Goal: Transaction & Acquisition: Purchase product/service

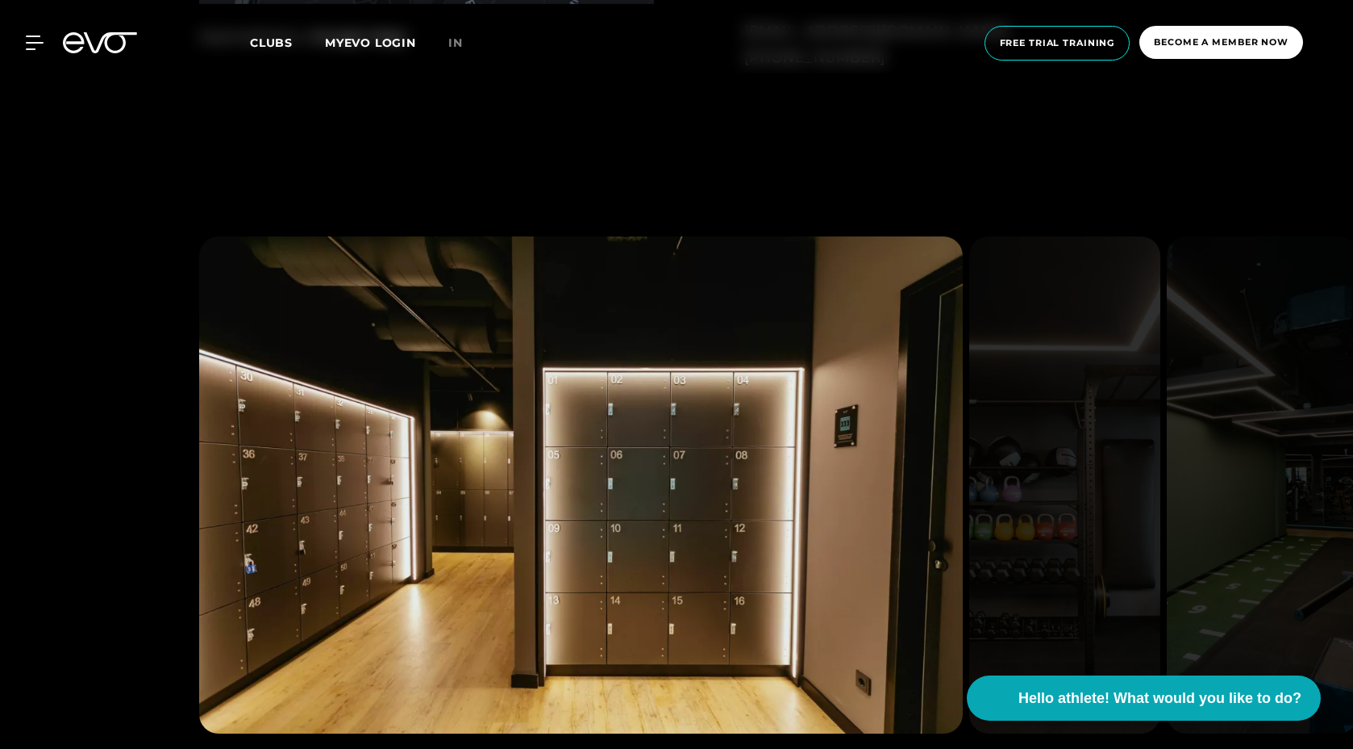
scroll to position [1561, 0]
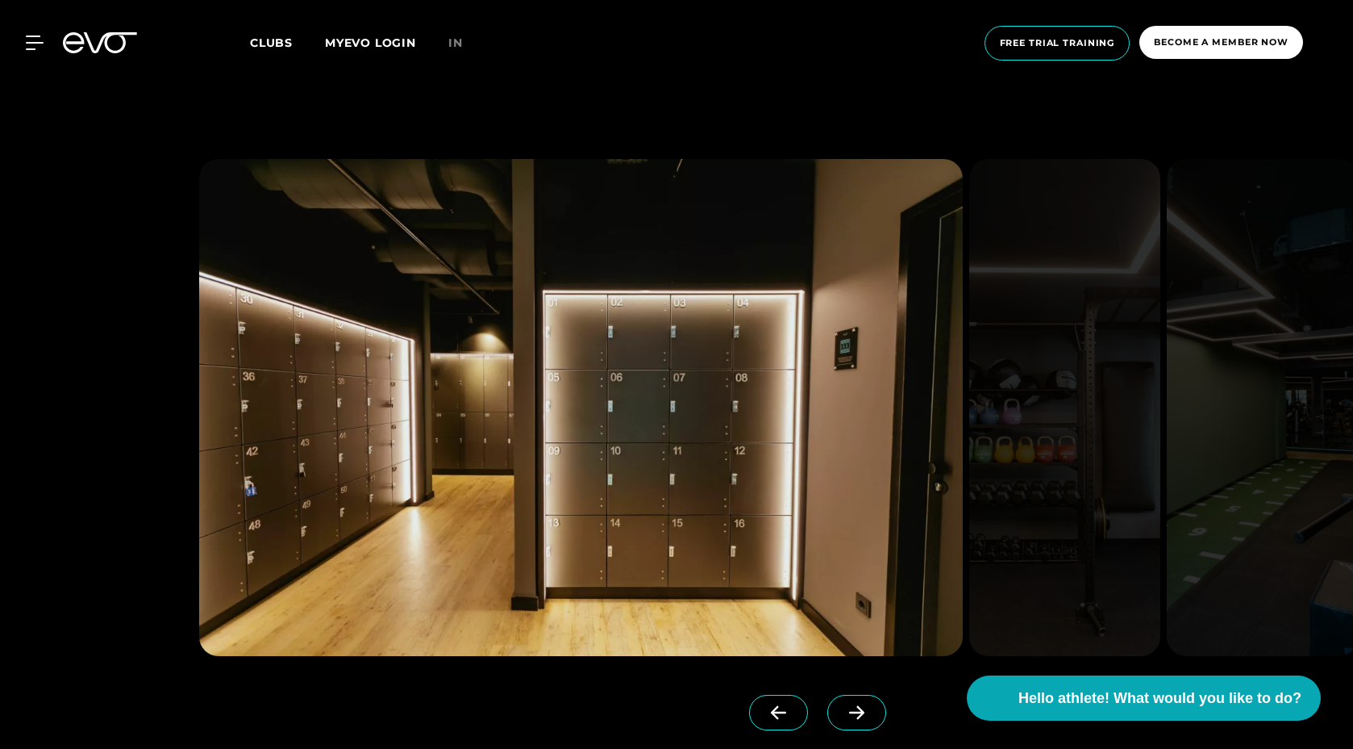
click at [843, 705] on icon at bounding box center [857, 712] width 28 height 15
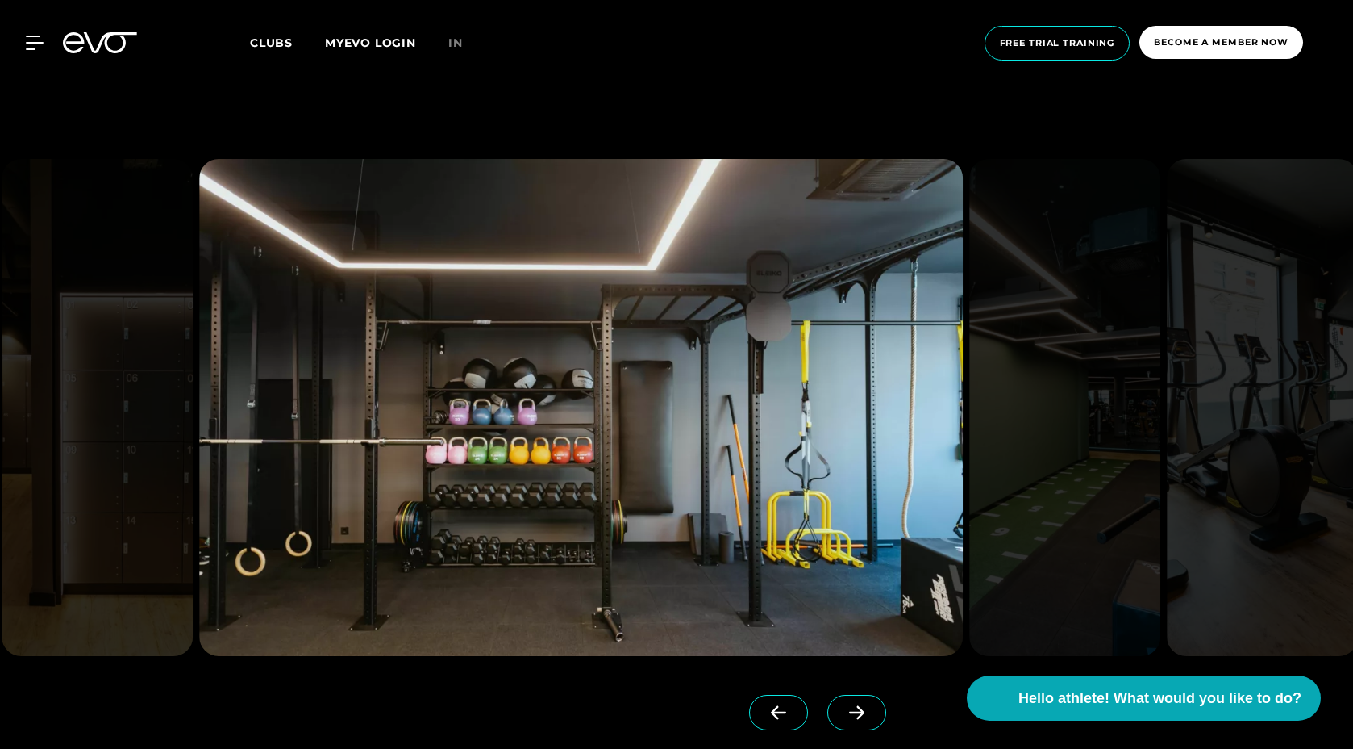
click at [843, 705] on icon at bounding box center [857, 712] width 28 height 15
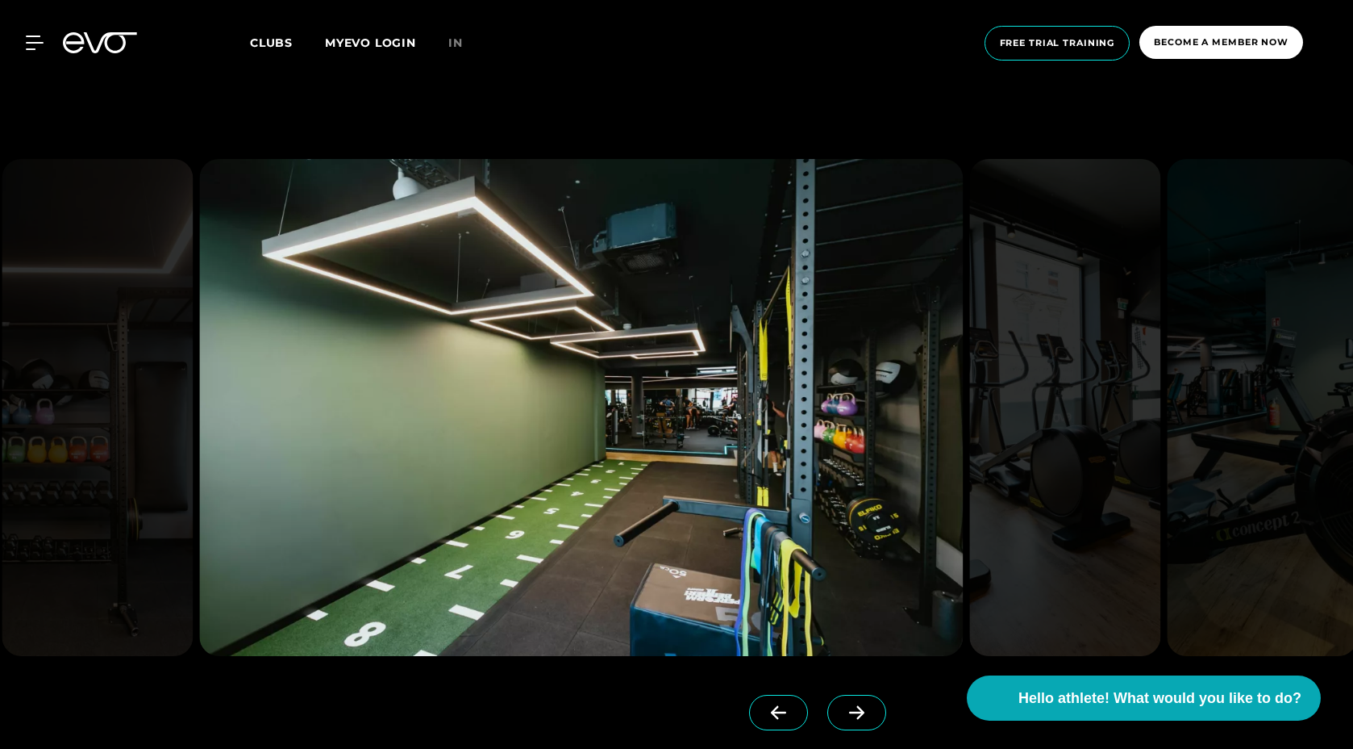
click at [843, 705] on icon at bounding box center [857, 712] width 28 height 15
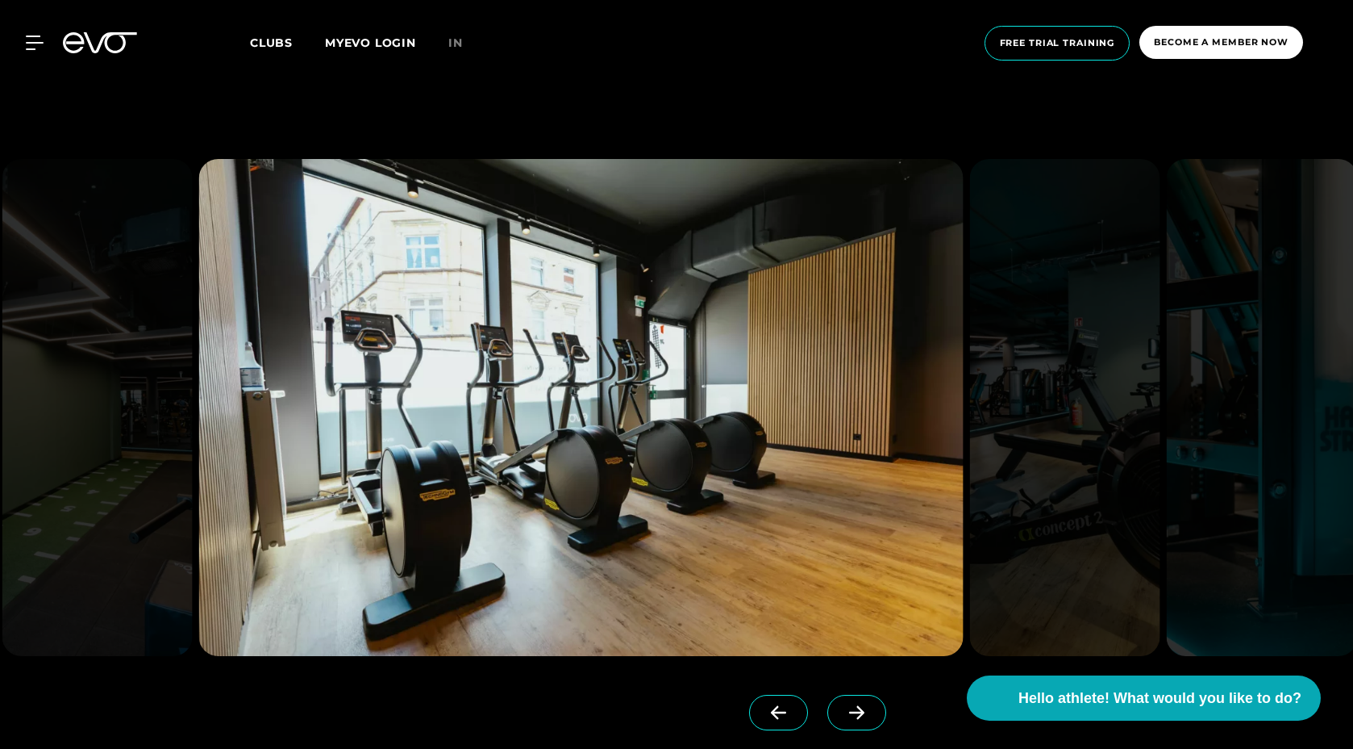
click at [843, 705] on icon at bounding box center [857, 712] width 28 height 15
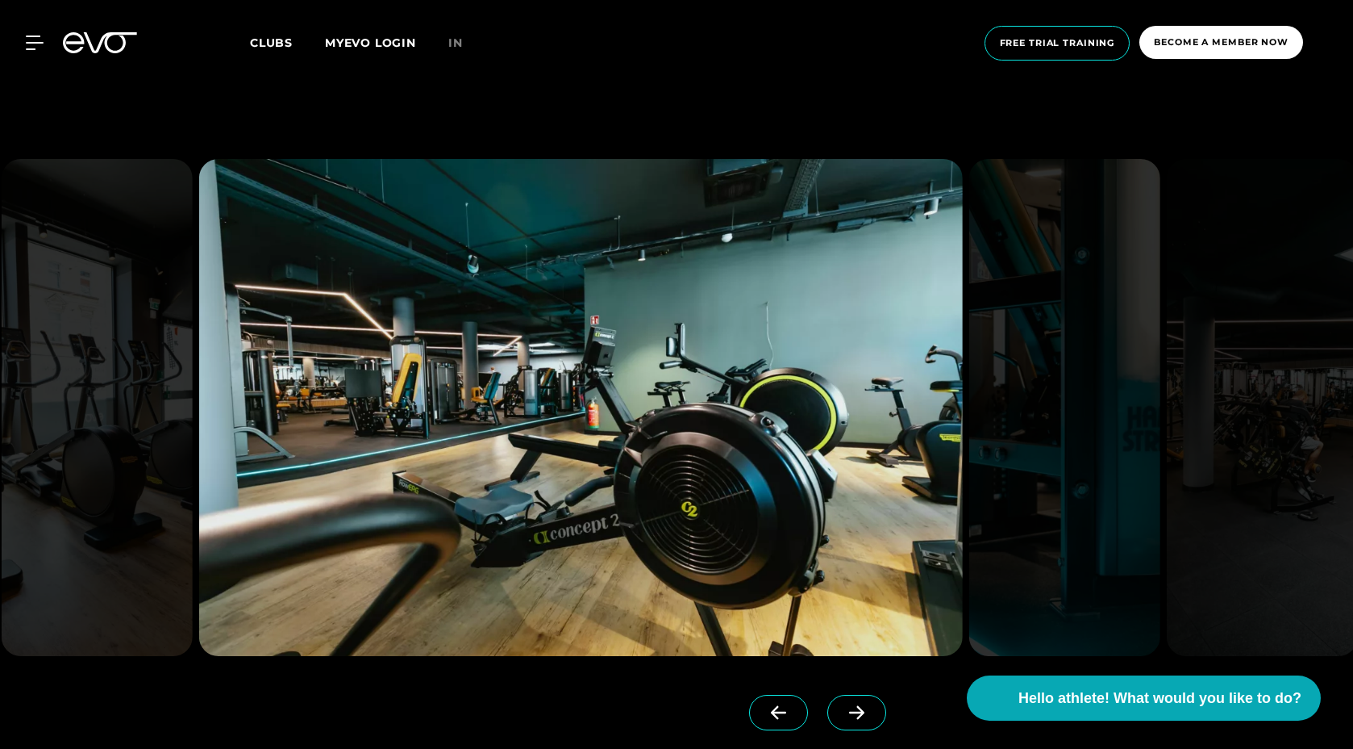
click at [775, 694] on span at bounding box center [778, 711] width 59 height 35
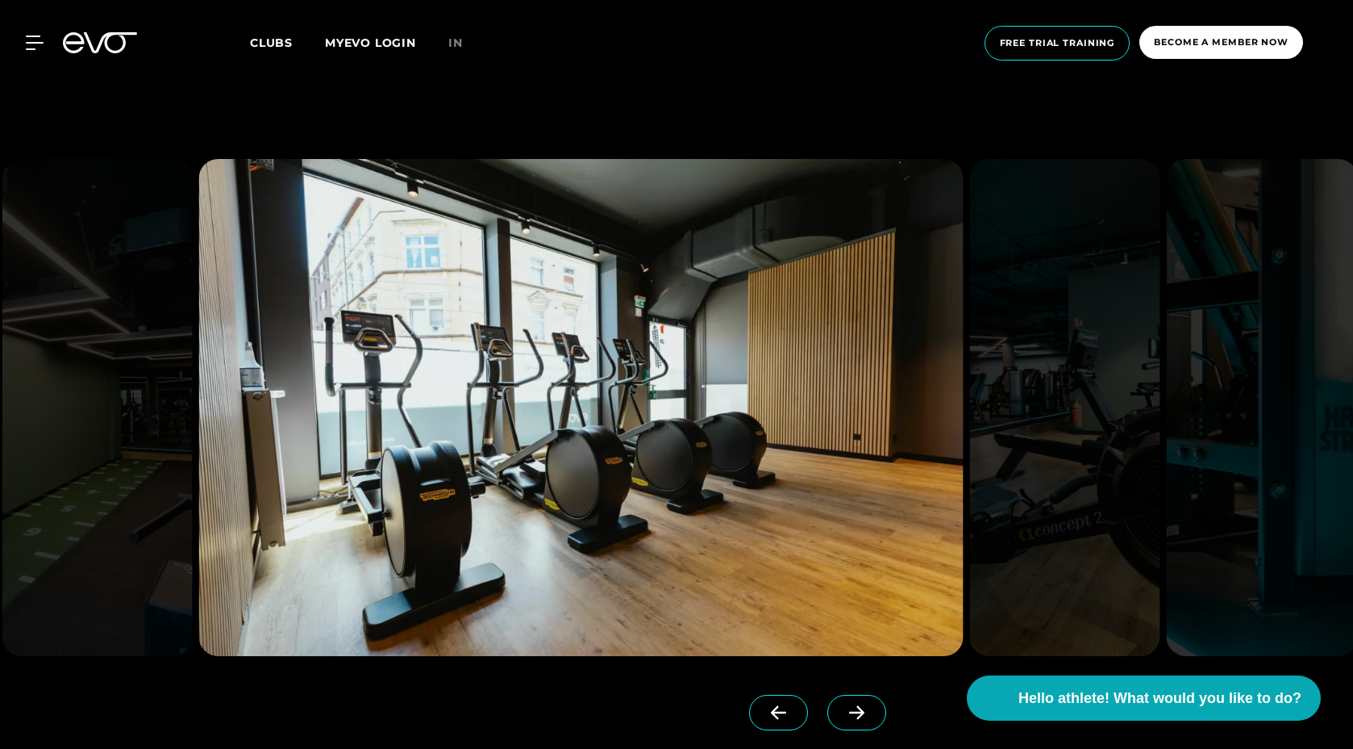
click at [843, 705] on icon at bounding box center [857, 712] width 28 height 15
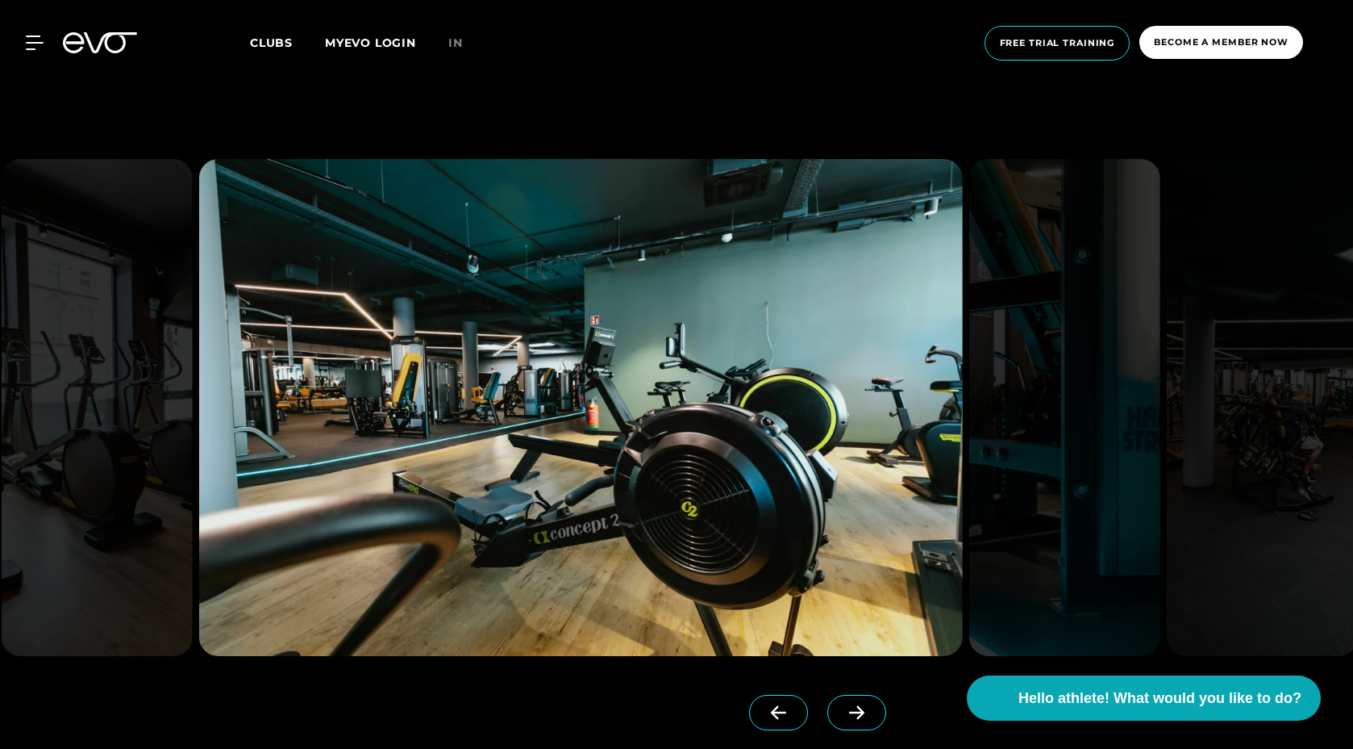
click at [843, 705] on icon at bounding box center [857, 712] width 28 height 15
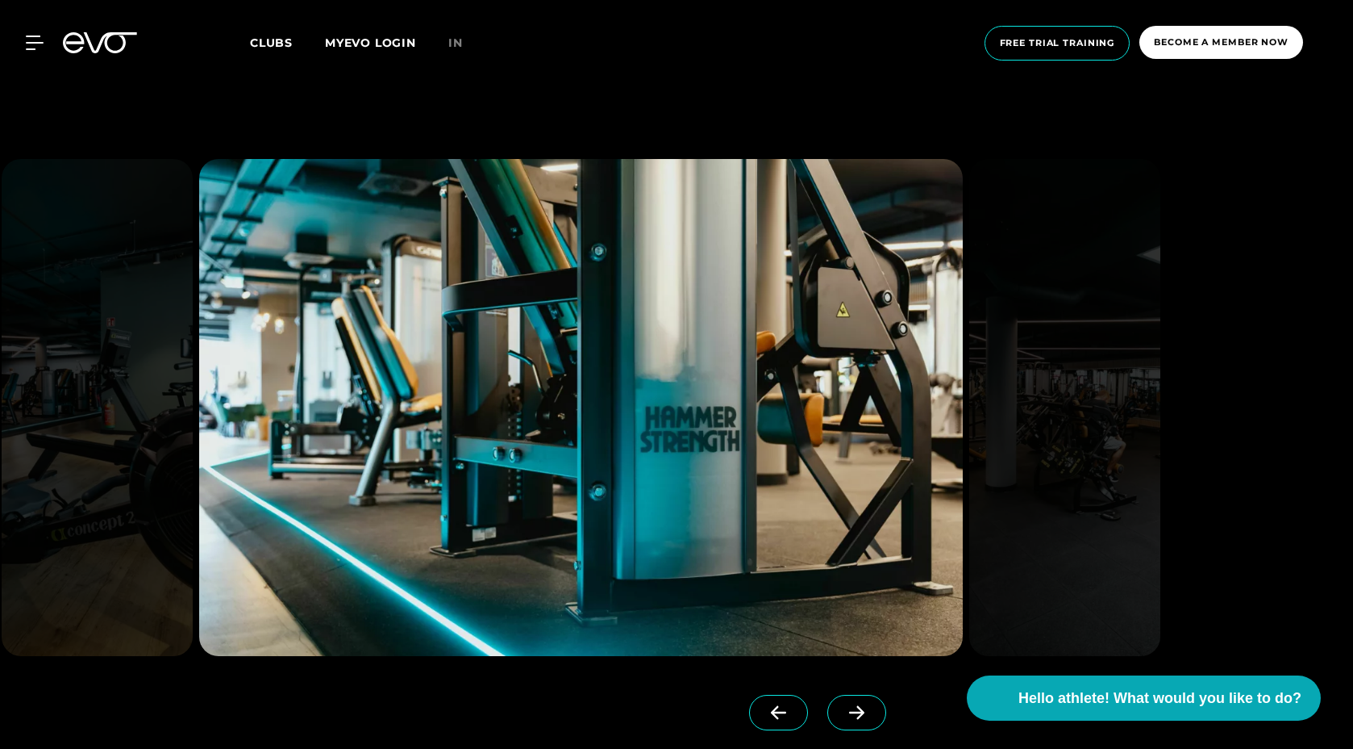
click at [843, 705] on icon at bounding box center [857, 712] width 28 height 15
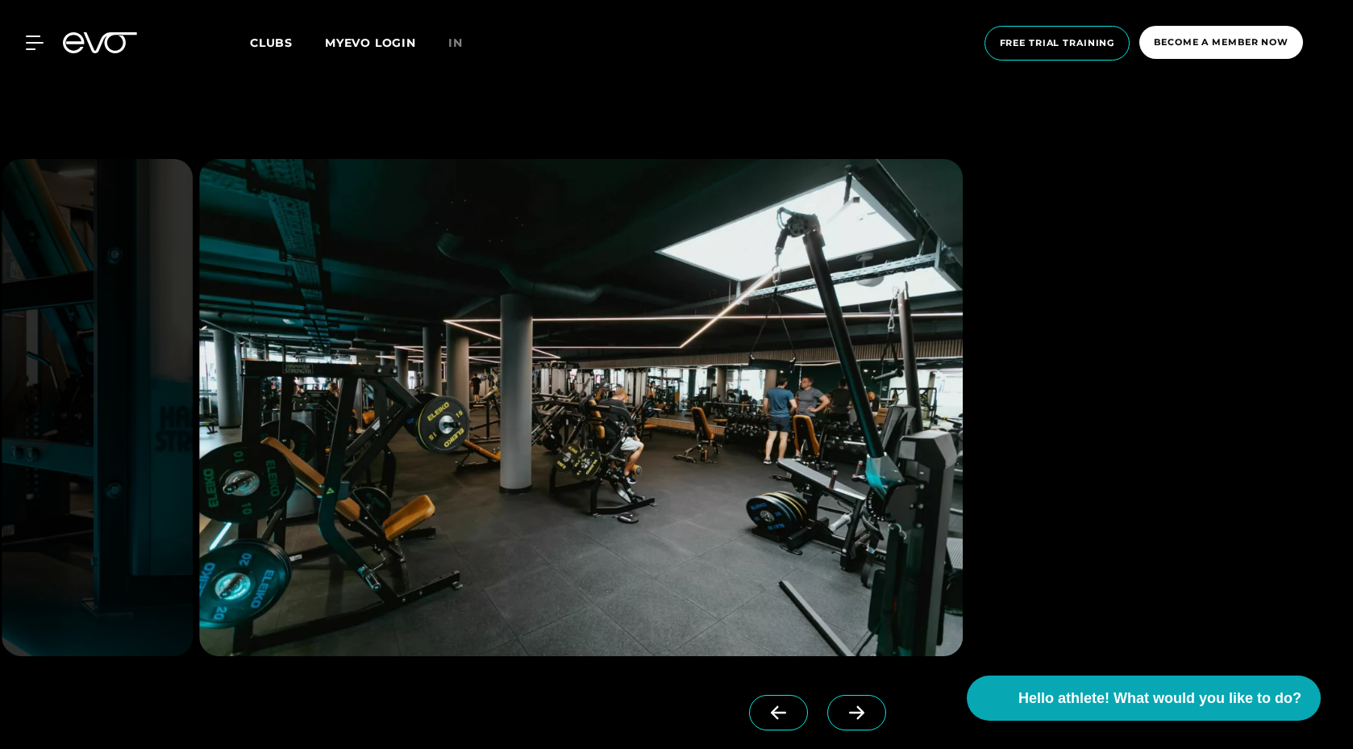
click at [843, 705] on icon at bounding box center [857, 712] width 28 height 15
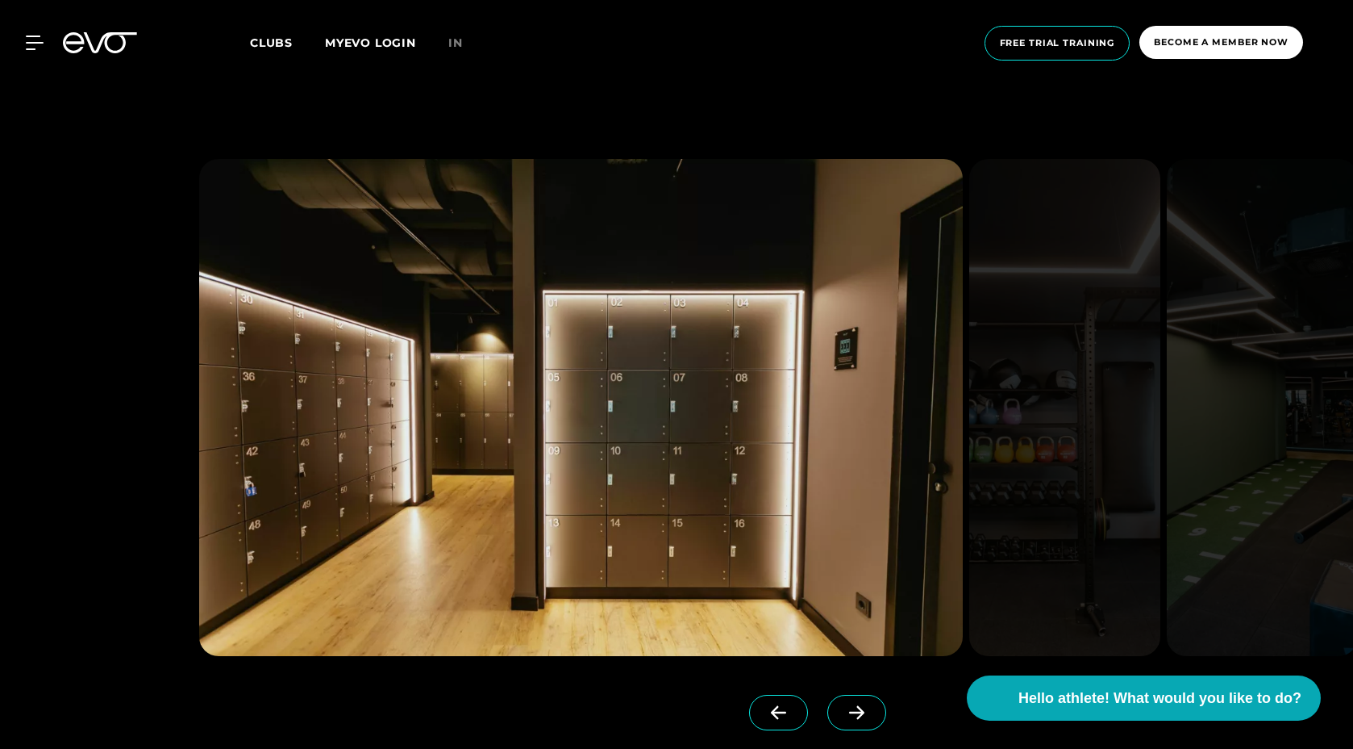
click at [843, 705] on icon at bounding box center [857, 712] width 28 height 15
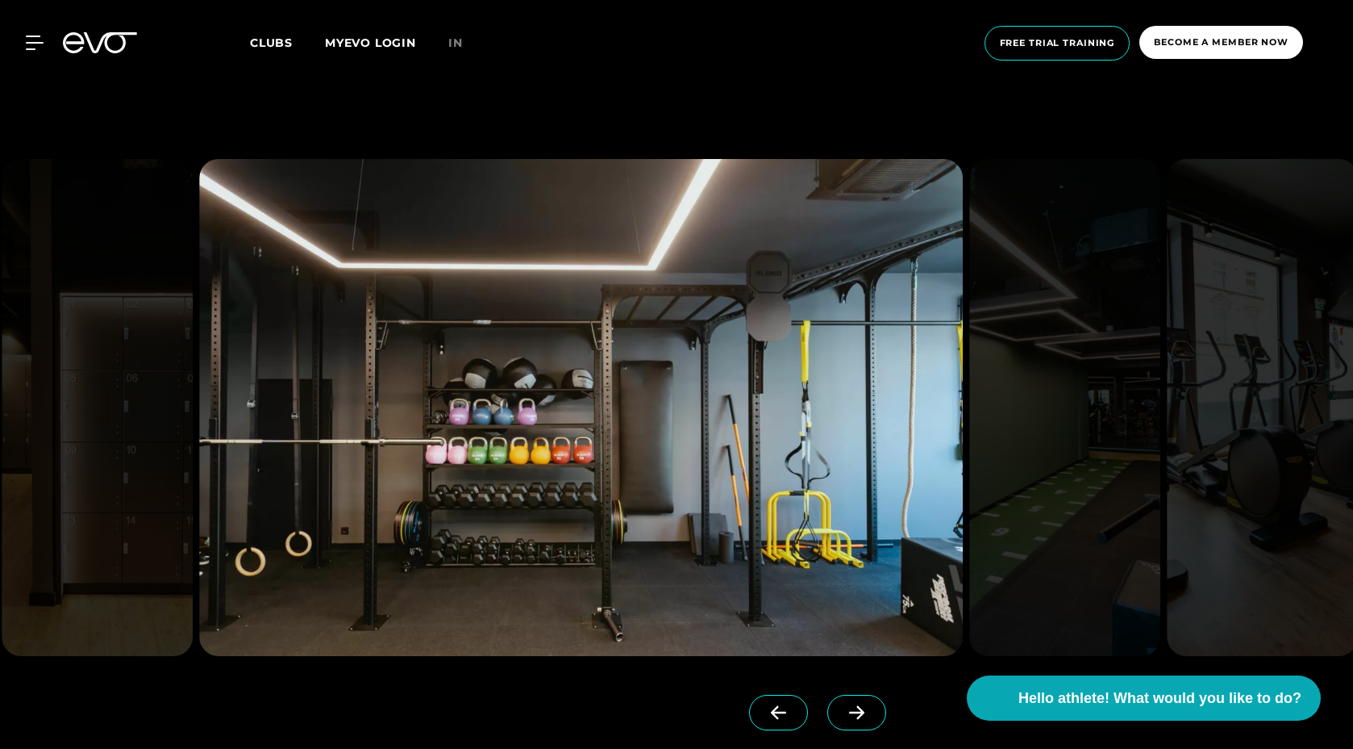
click at [561, 27] on div "MyEVO Login About EVO Memberships Trial training DAY PASS EVO Studios Dusseldor…" at bounding box center [676, 43] width 1347 height 60
click at [29, 43] on icon at bounding box center [38, 42] width 23 height 13
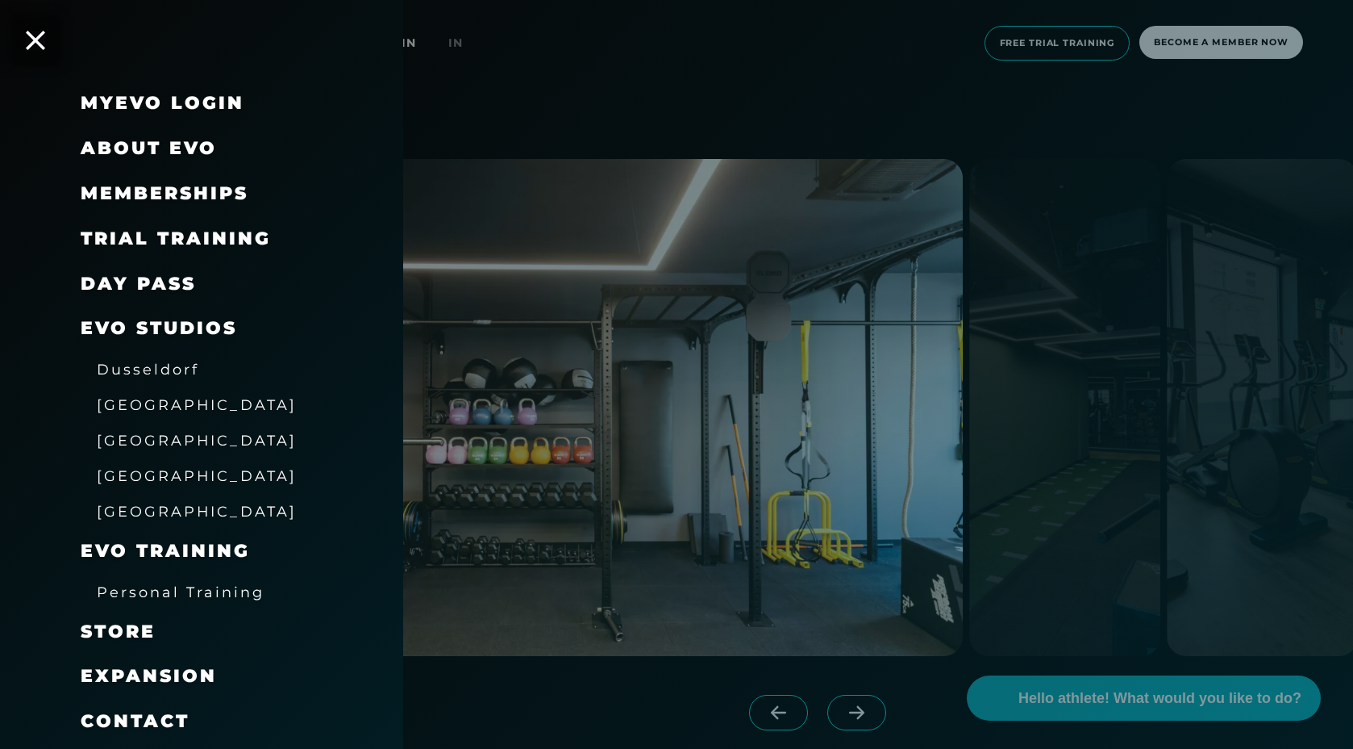
click at [177, 585] on span "Personal Training" at bounding box center [181, 591] width 168 height 17
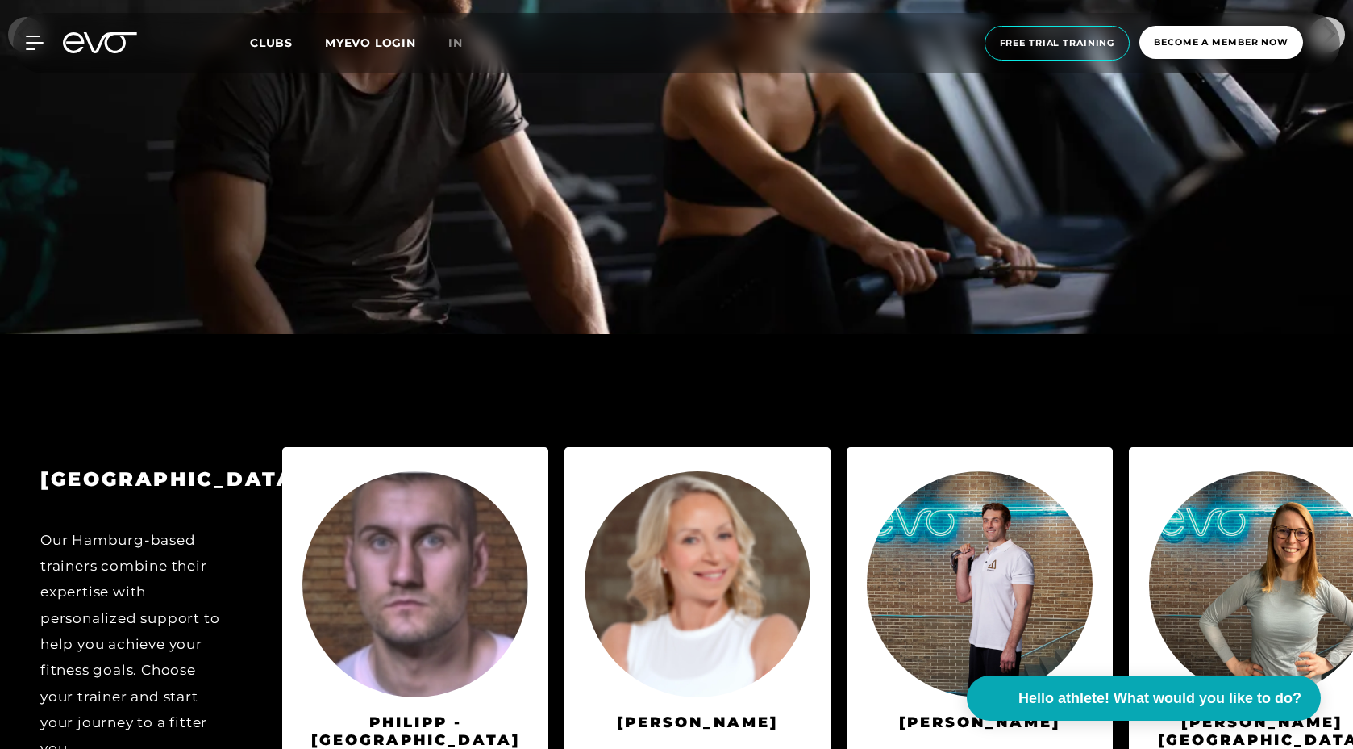
scroll to position [3176, 0]
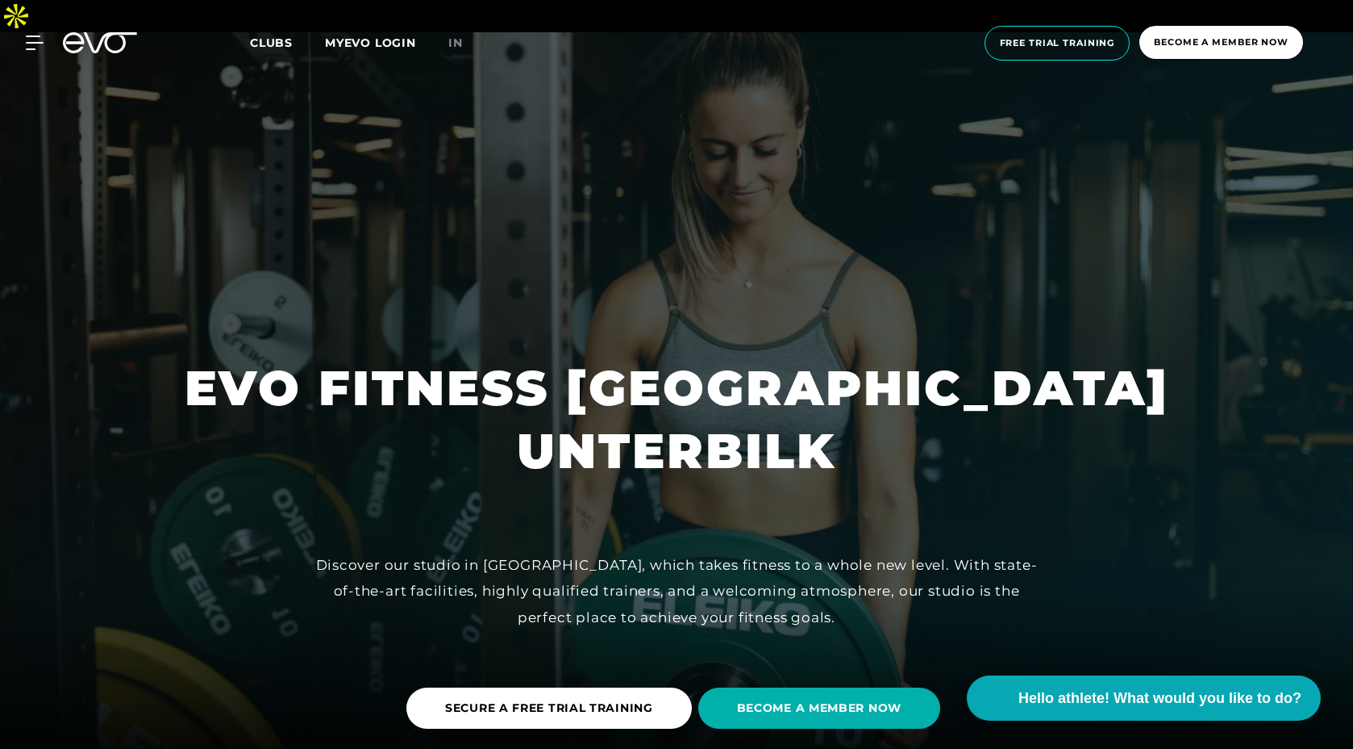
click at [273, 48] on span "Clubs" at bounding box center [271, 42] width 43 height 15
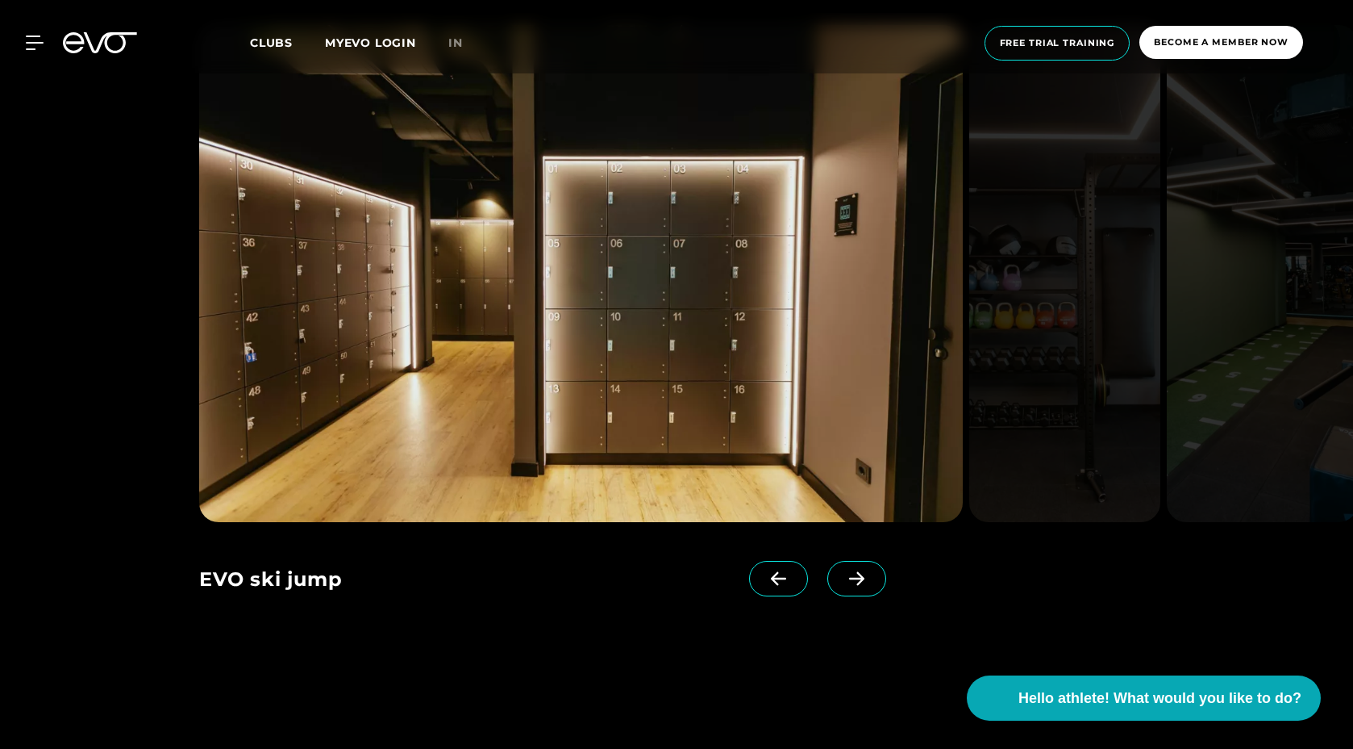
scroll to position [1149, 0]
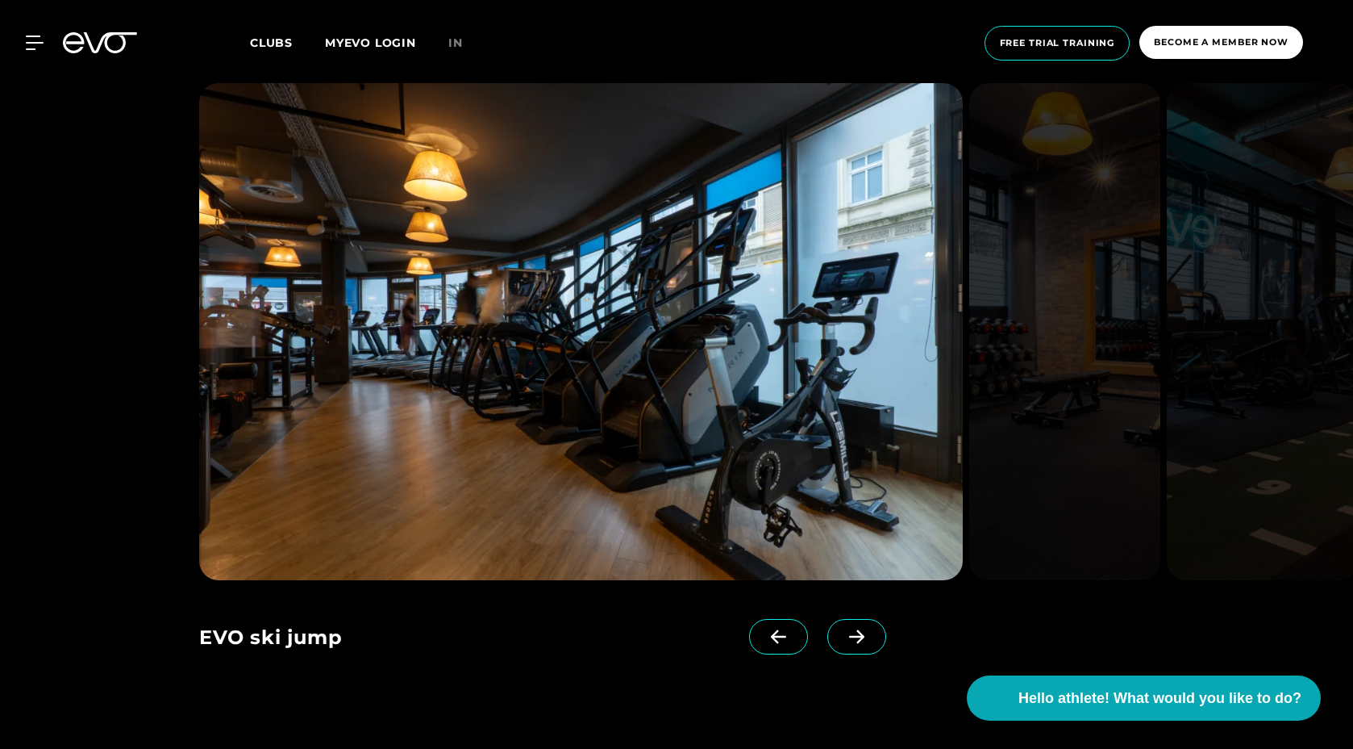
click at [828, 619] on span at bounding box center [857, 636] width 59 height 35
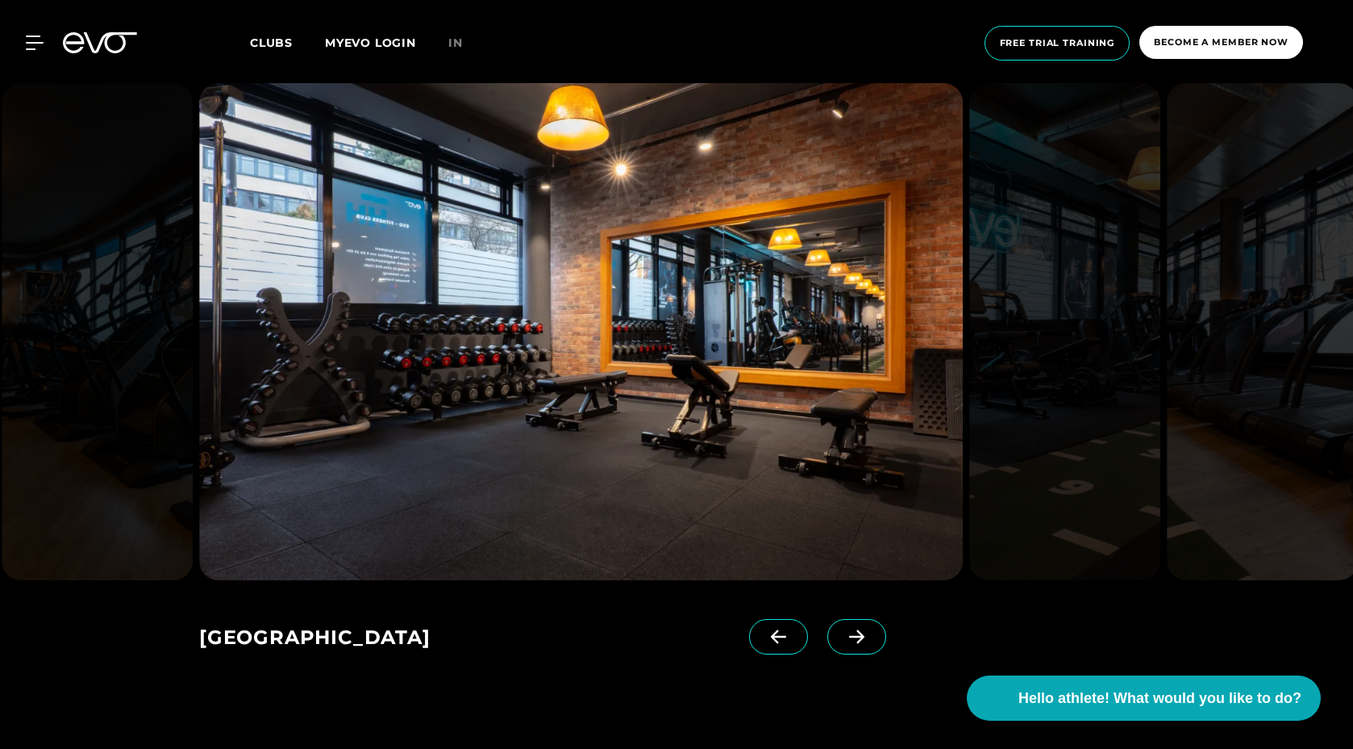
click at [828, 619] on span at bounding box center [857, 636] width 59 height 35
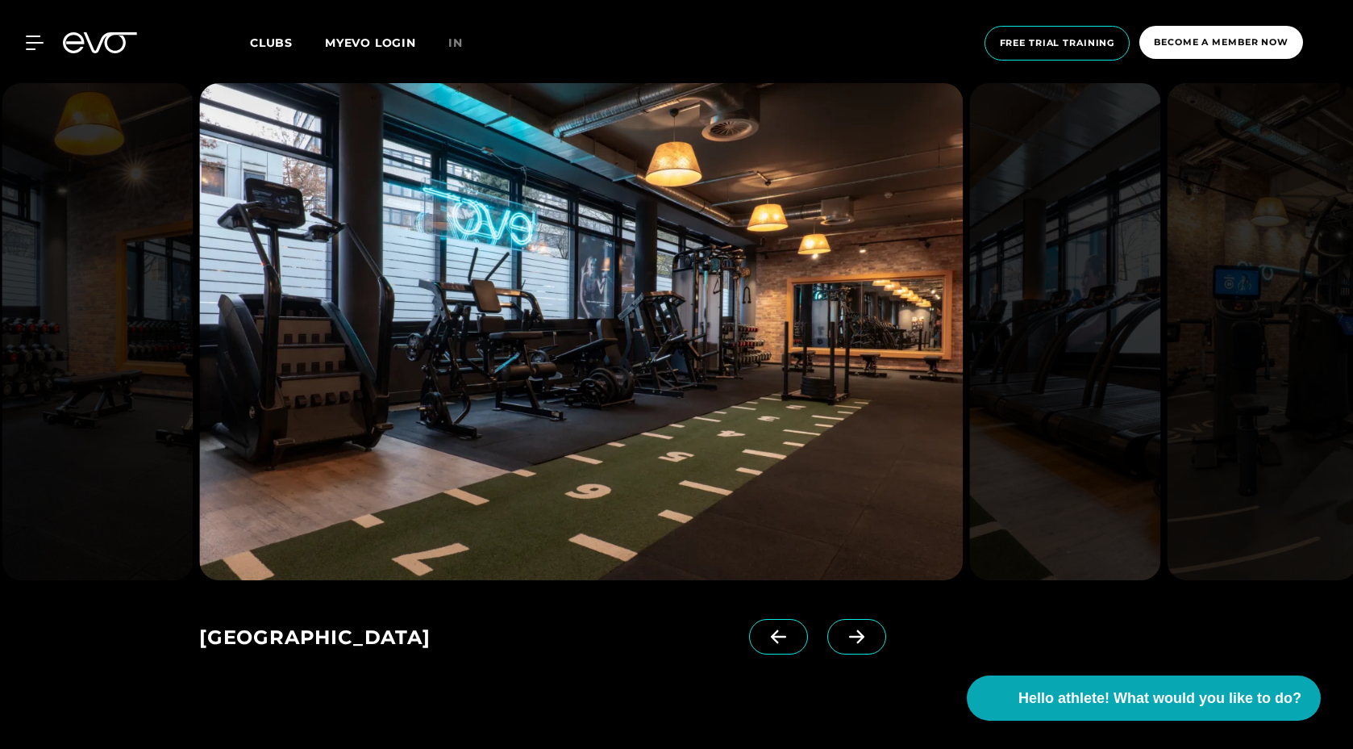
click at [828, 621] on span at bounding box center [857, 636] width 59 height 35
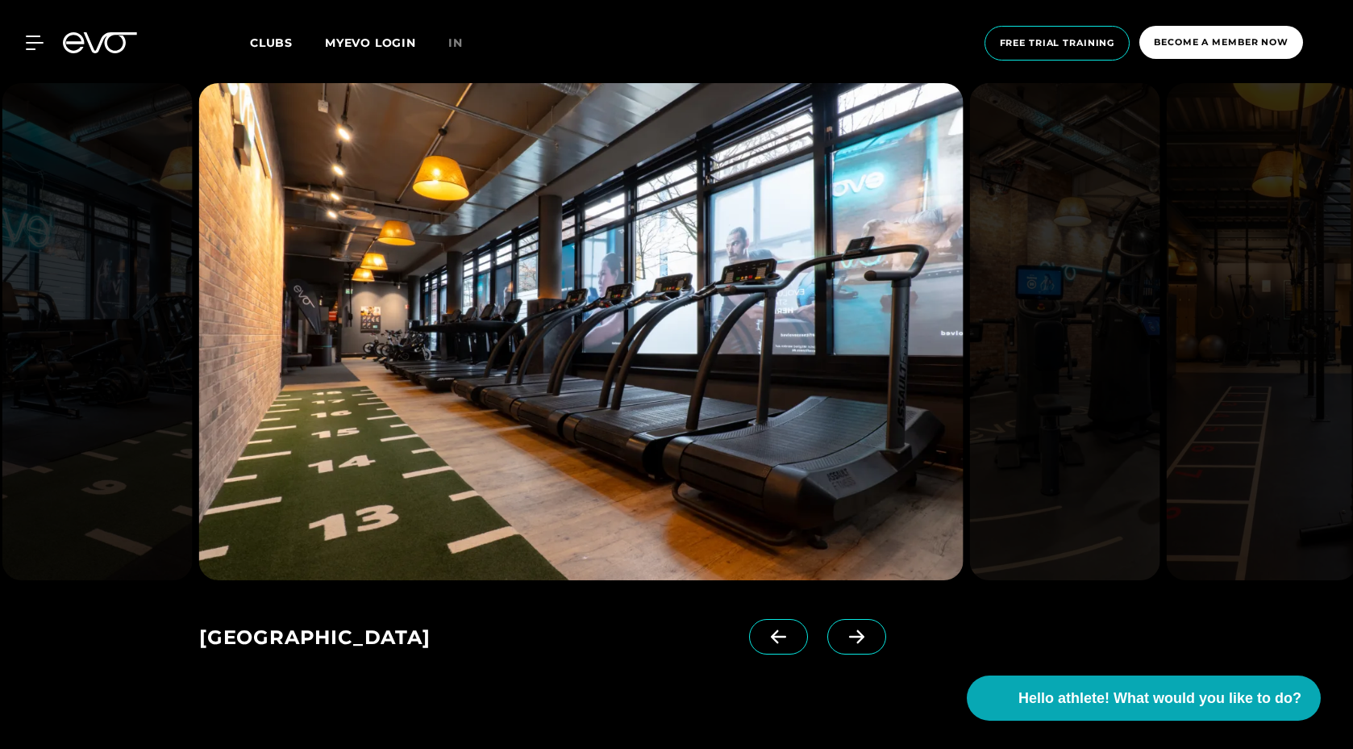
click at [828, 626] on link at bounding box center [860, 651] width 65 height 65
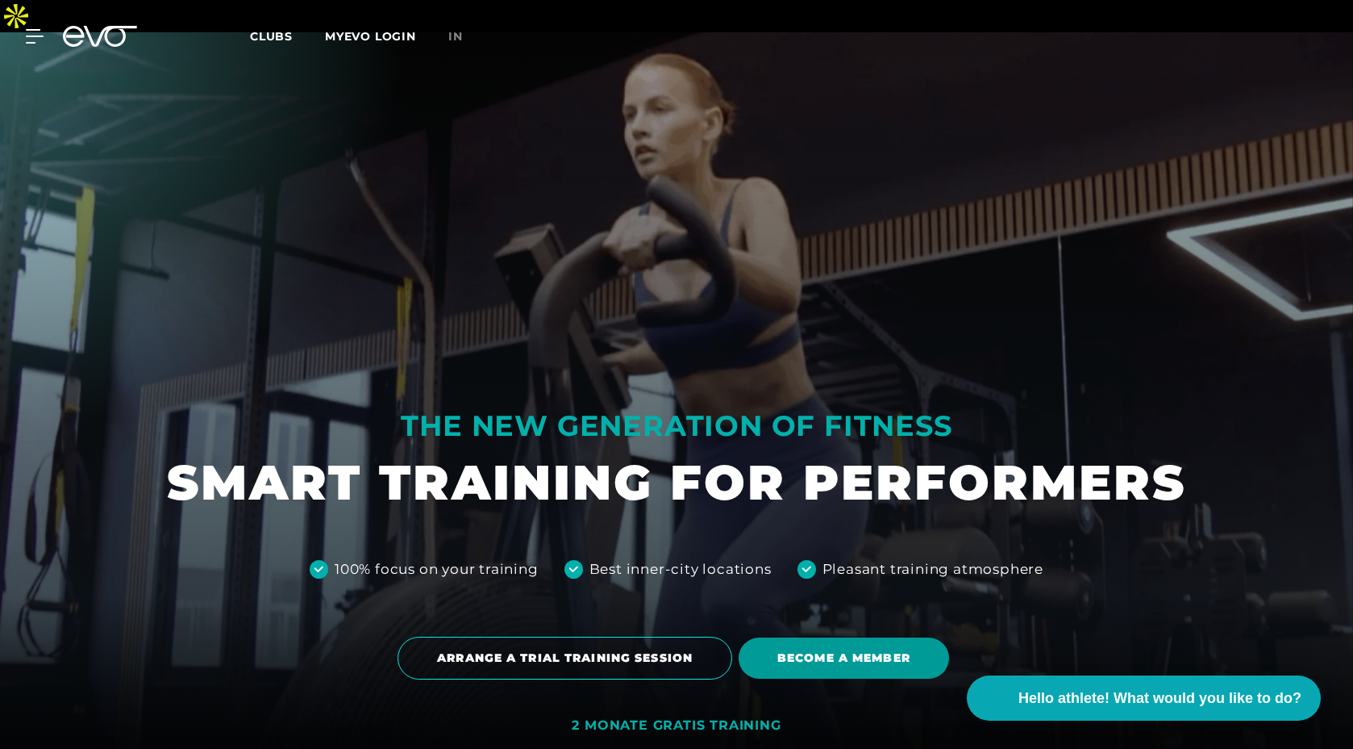
click at [808, 650] on font "BECOME A MEMBER" at bounding box center [844, 657] width 133 height 15
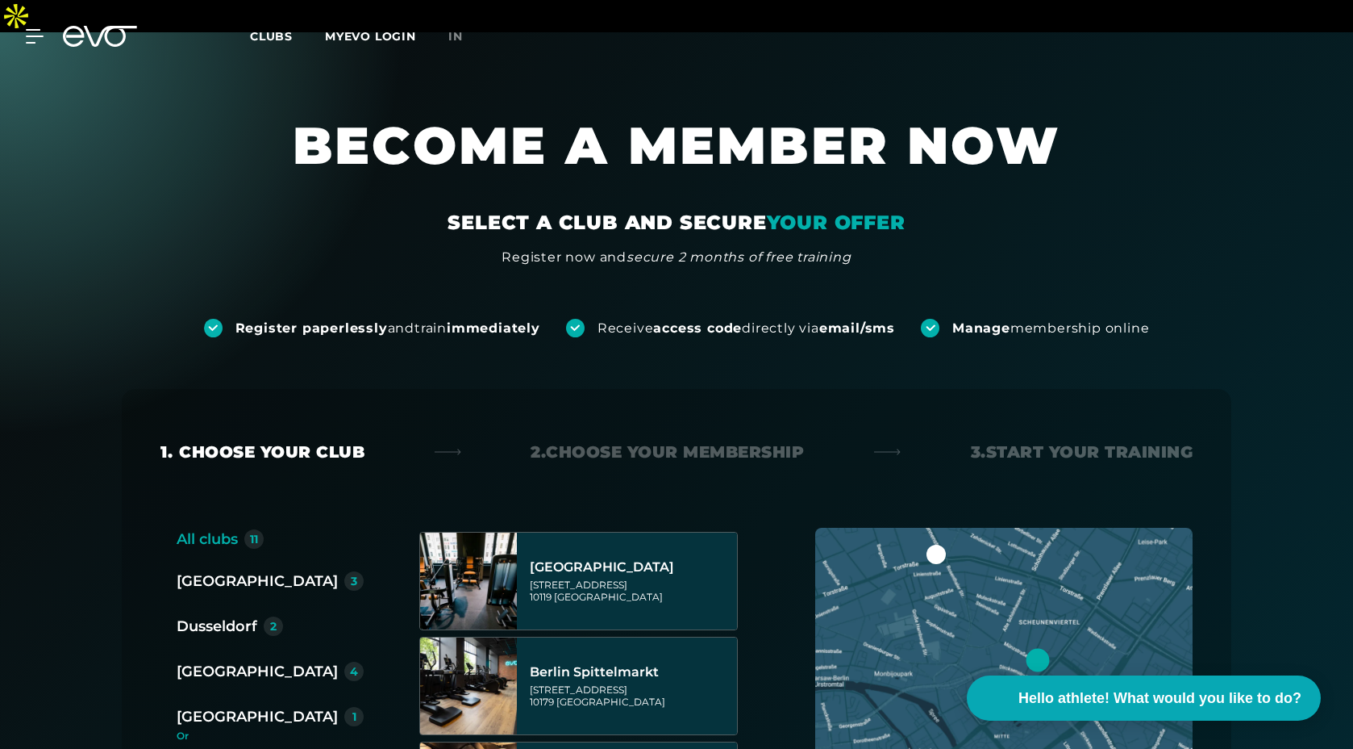
scroll to position [163, 0]
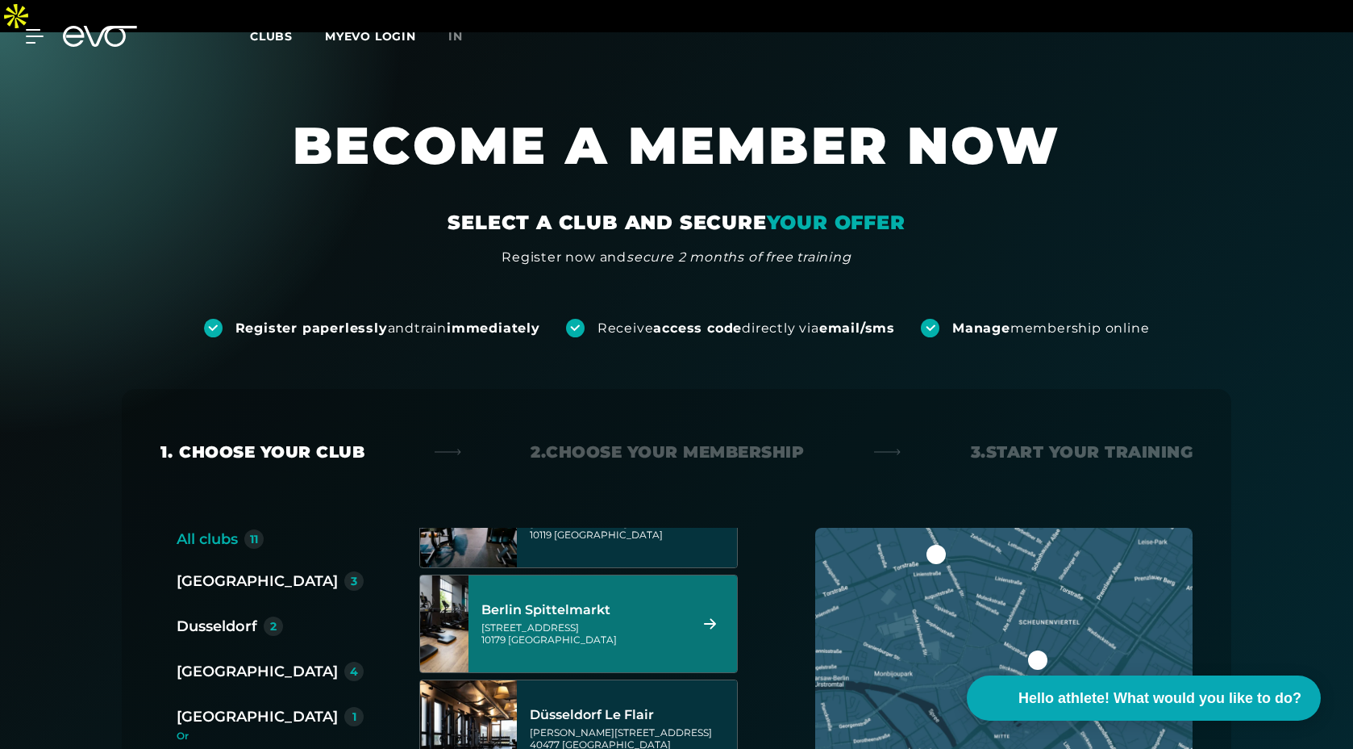
click at [236, 617] on font "Dusseldorf" at bounding box center [217, 626] width 81 height 18
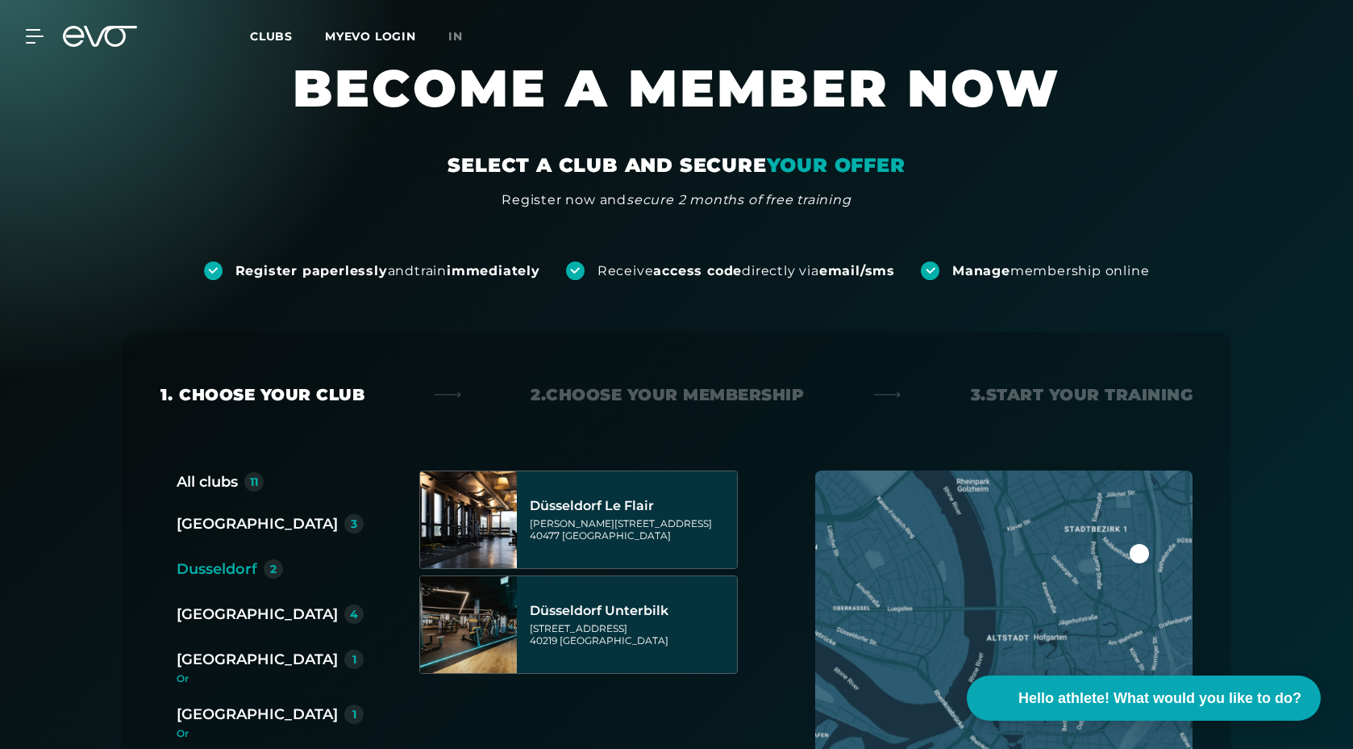
scroll to position [76, 0]
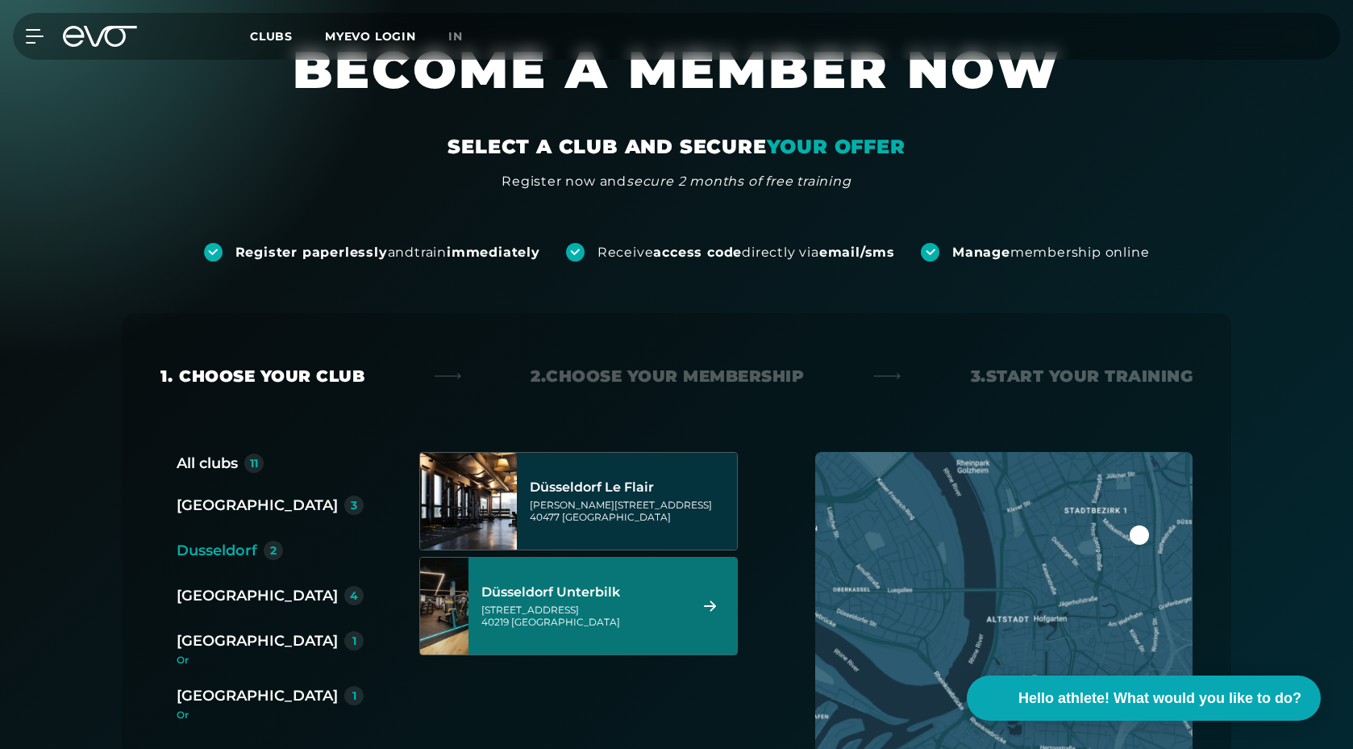
click at [605, 603] on div "Gladbacherstraße 6 40219 Düsseldorf" at bounding box center [583, 615] width 202 height 24
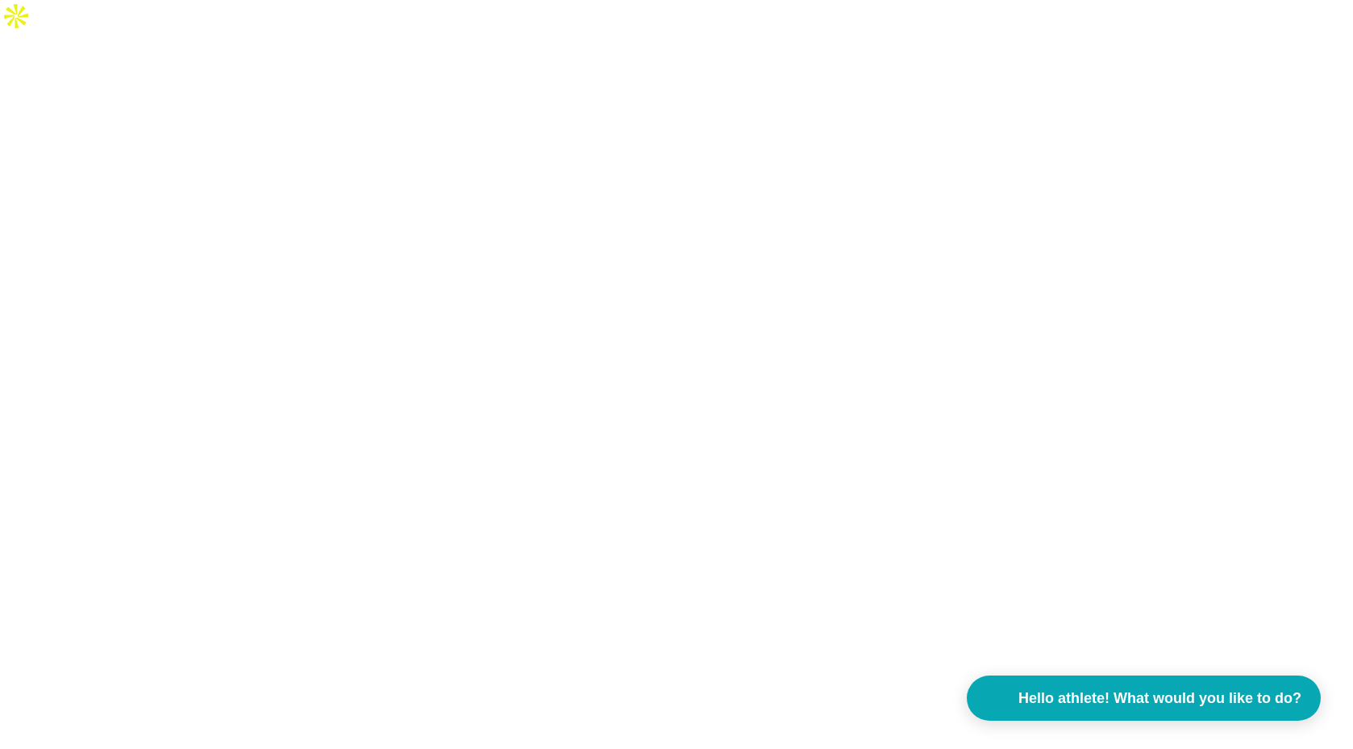
scroll to position [0, 0]
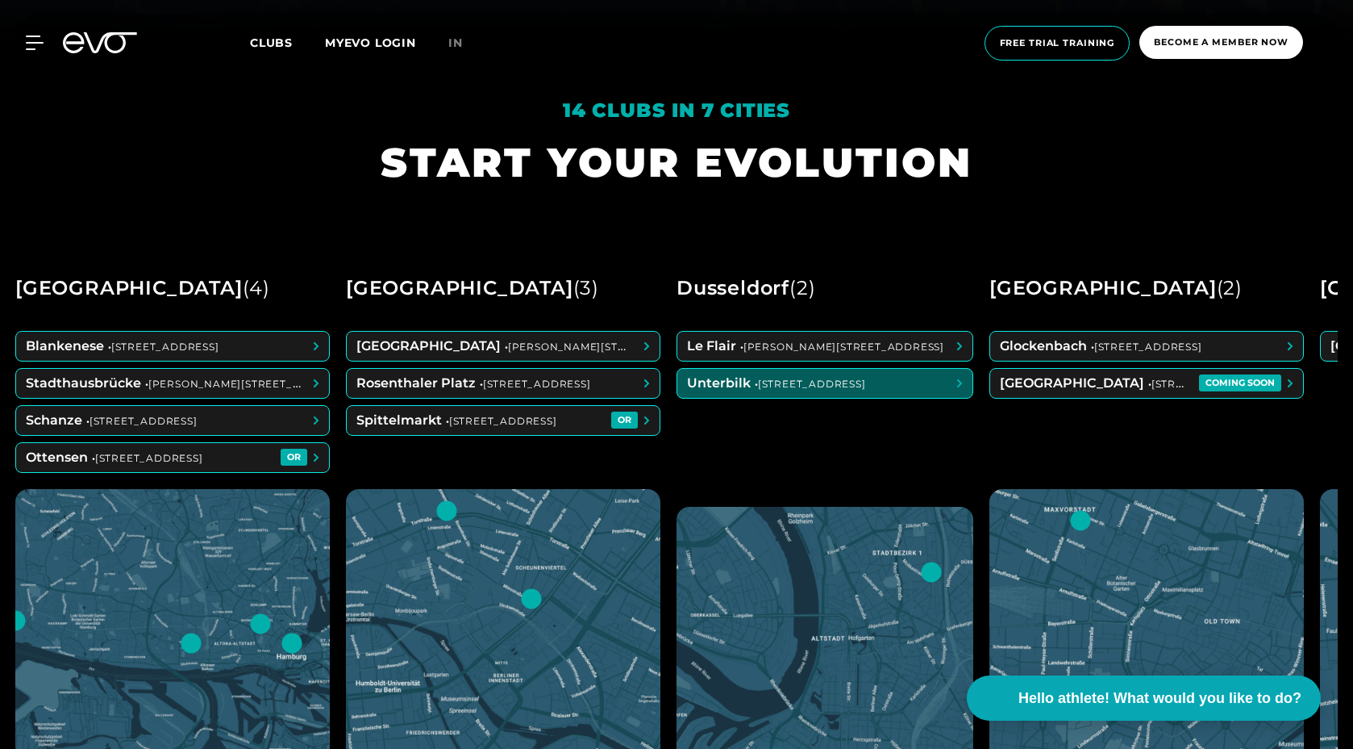
scroll to position [636, 0]
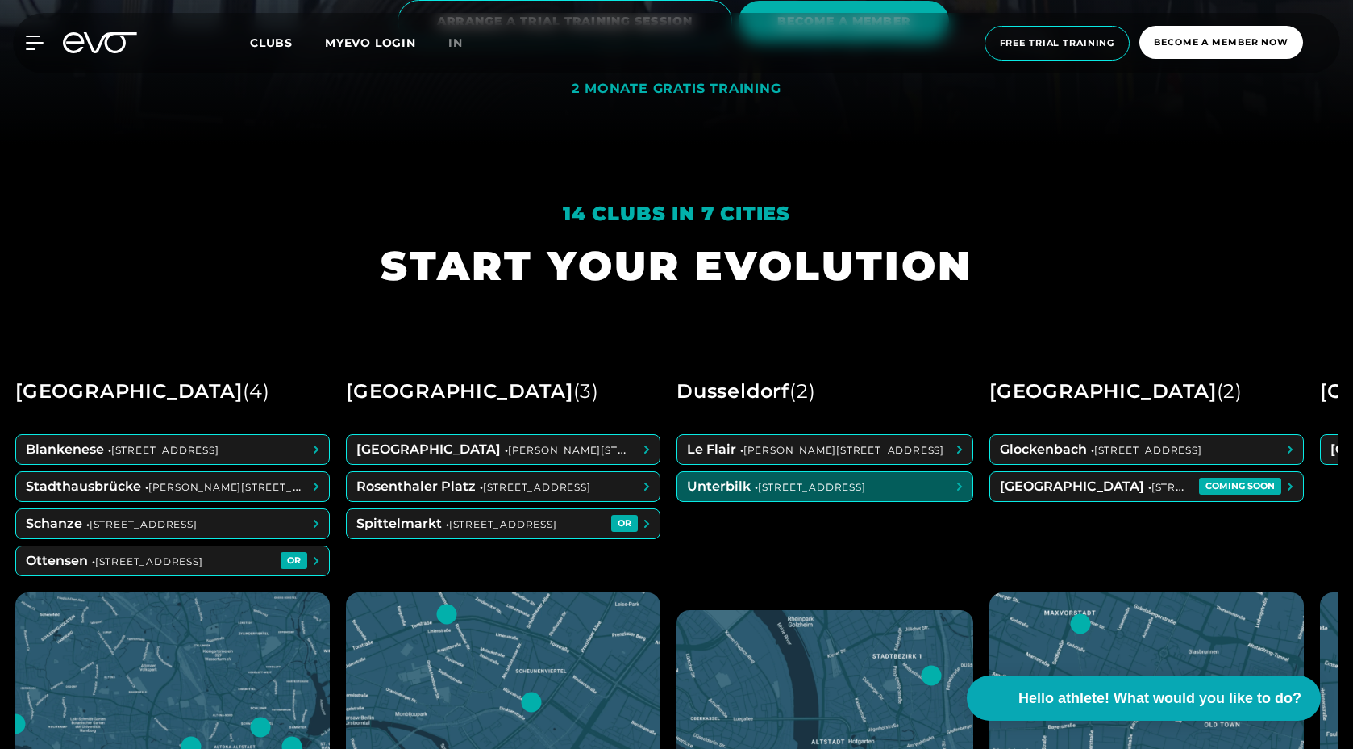
click at [785, 472] on span at bounding box center [825, 486] width 295 height 29
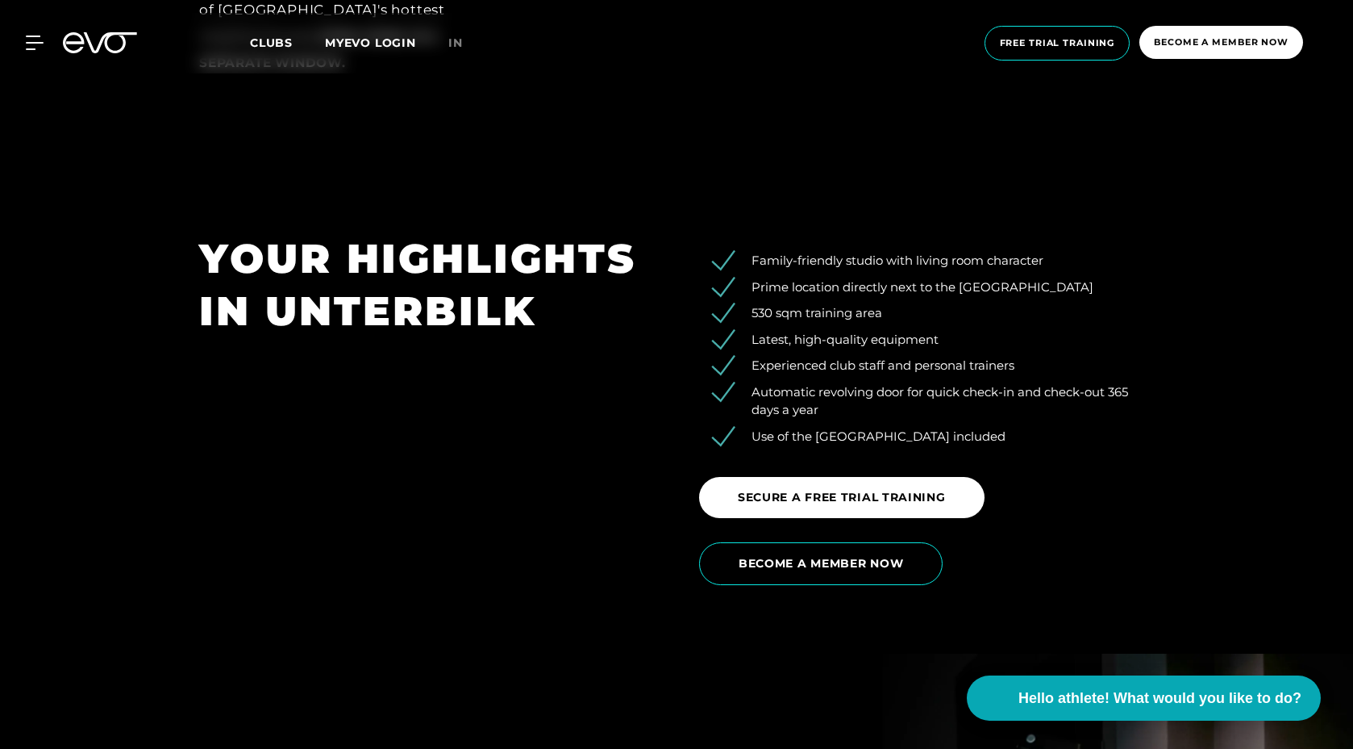
scroll to position [2699, 0]
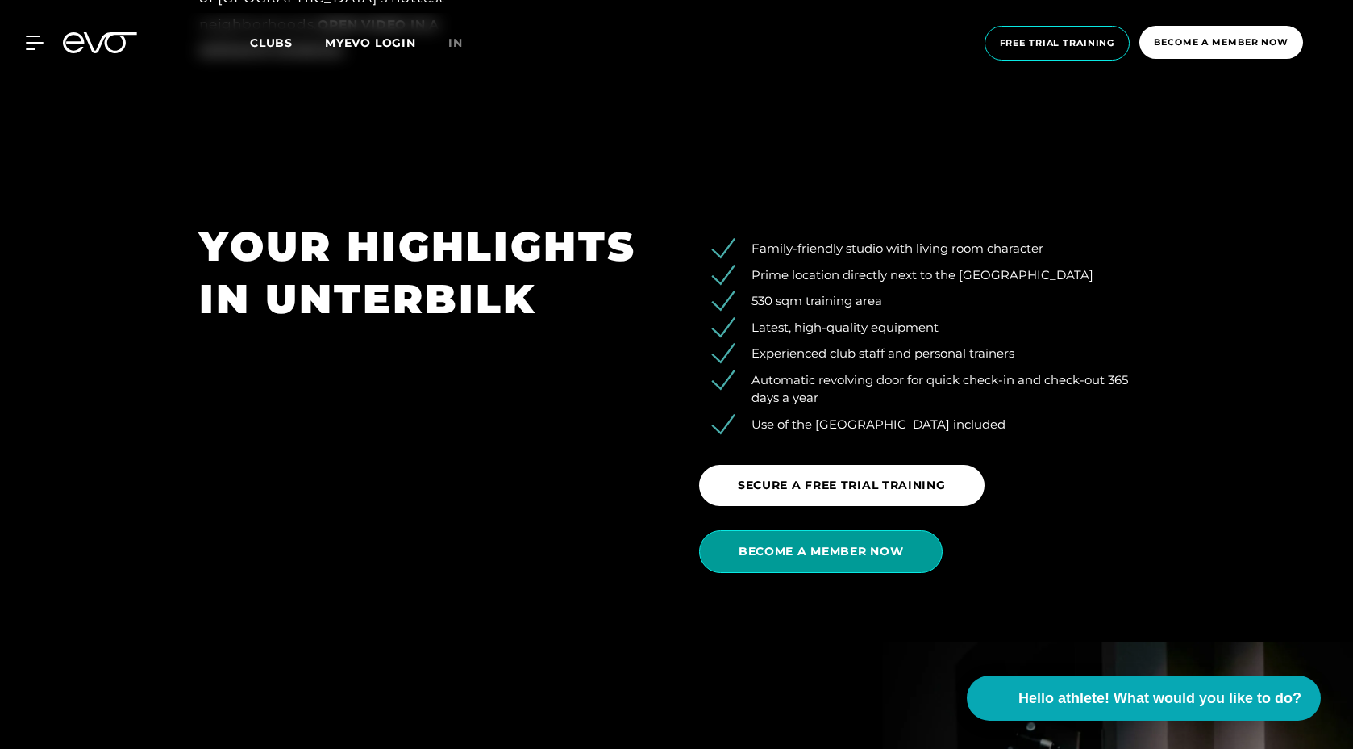
click at [786, 530] on span "BECOME A MEMBER NOW" at bounding box center [821, 551] width 244 height 43
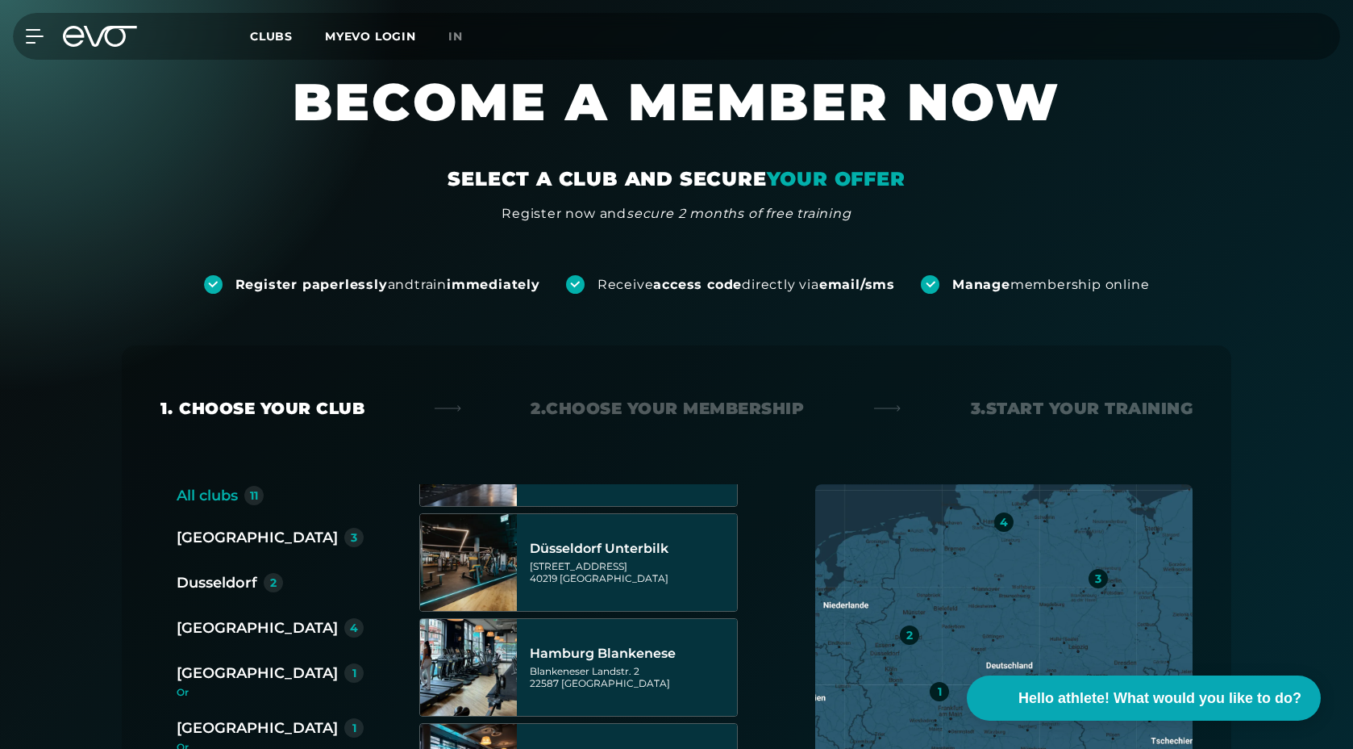
scroll to position [68, 0]
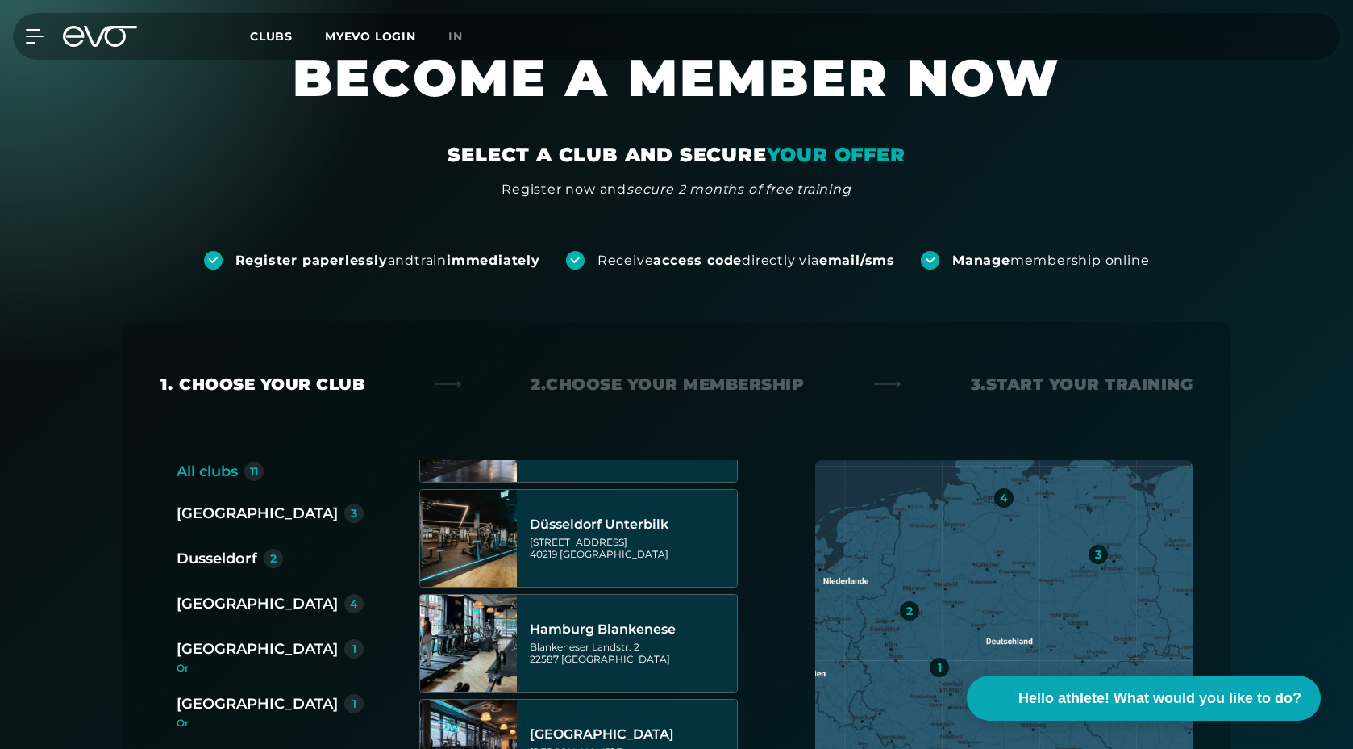
click at [248, 549] on font "Dusseldorf" at bounding box center [217, 558] width 81 height 18
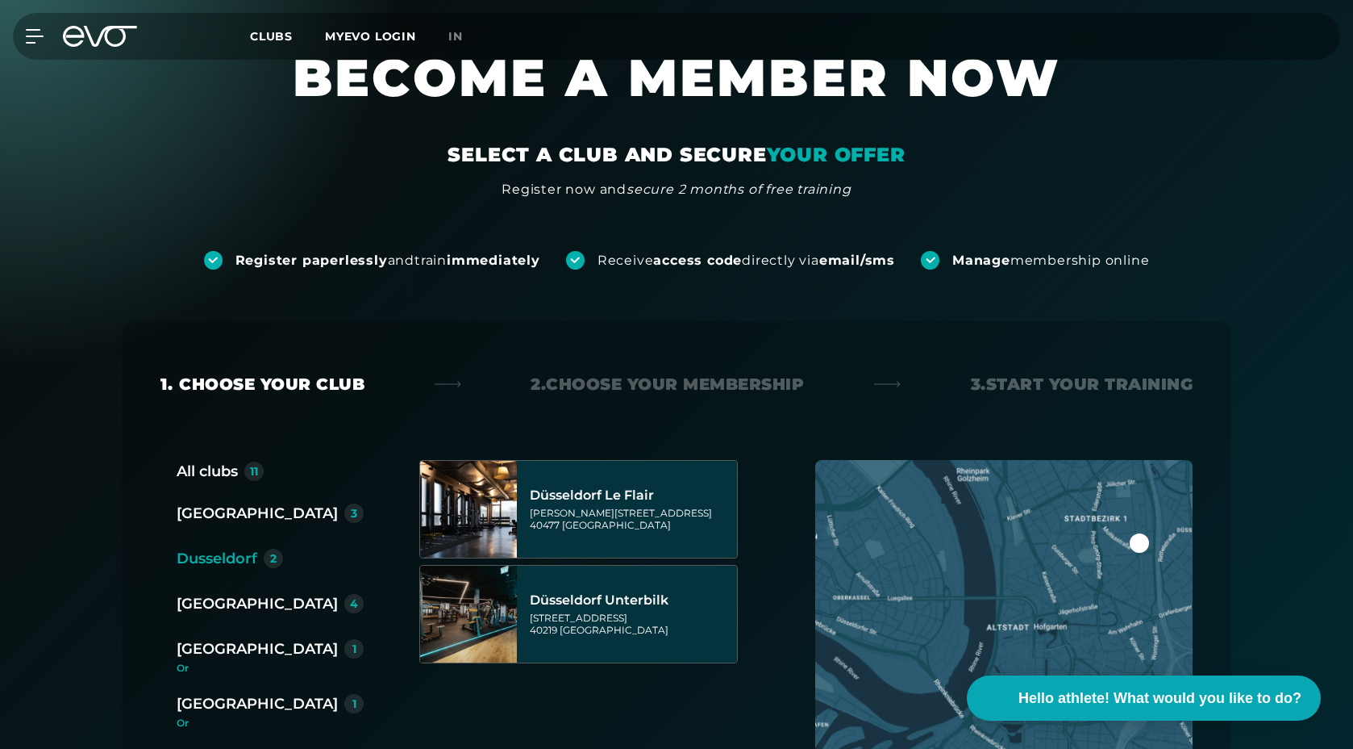
scroll to position [0, 0]
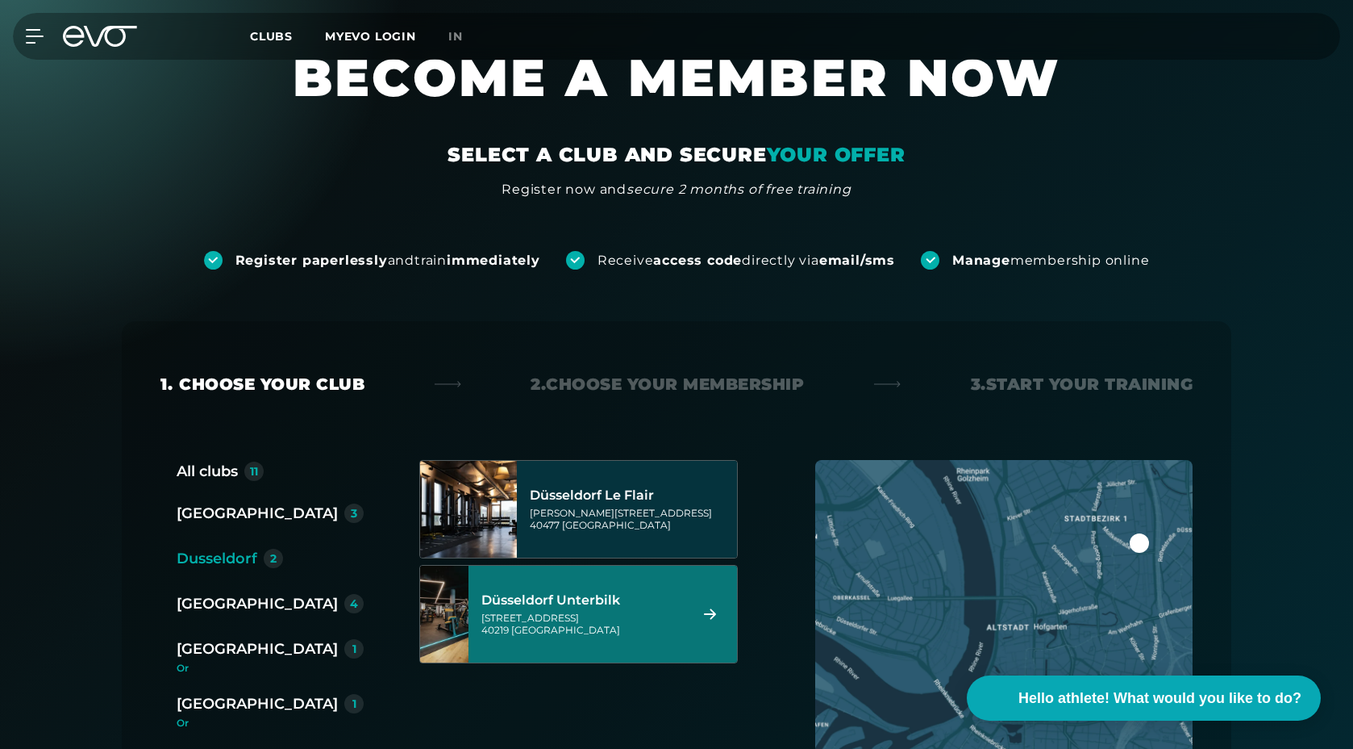
click at [648, 611] on div "Gladbacherstraße 6 40219 Düsseldorf" at bounding box center [583, 623] width 202 height 24
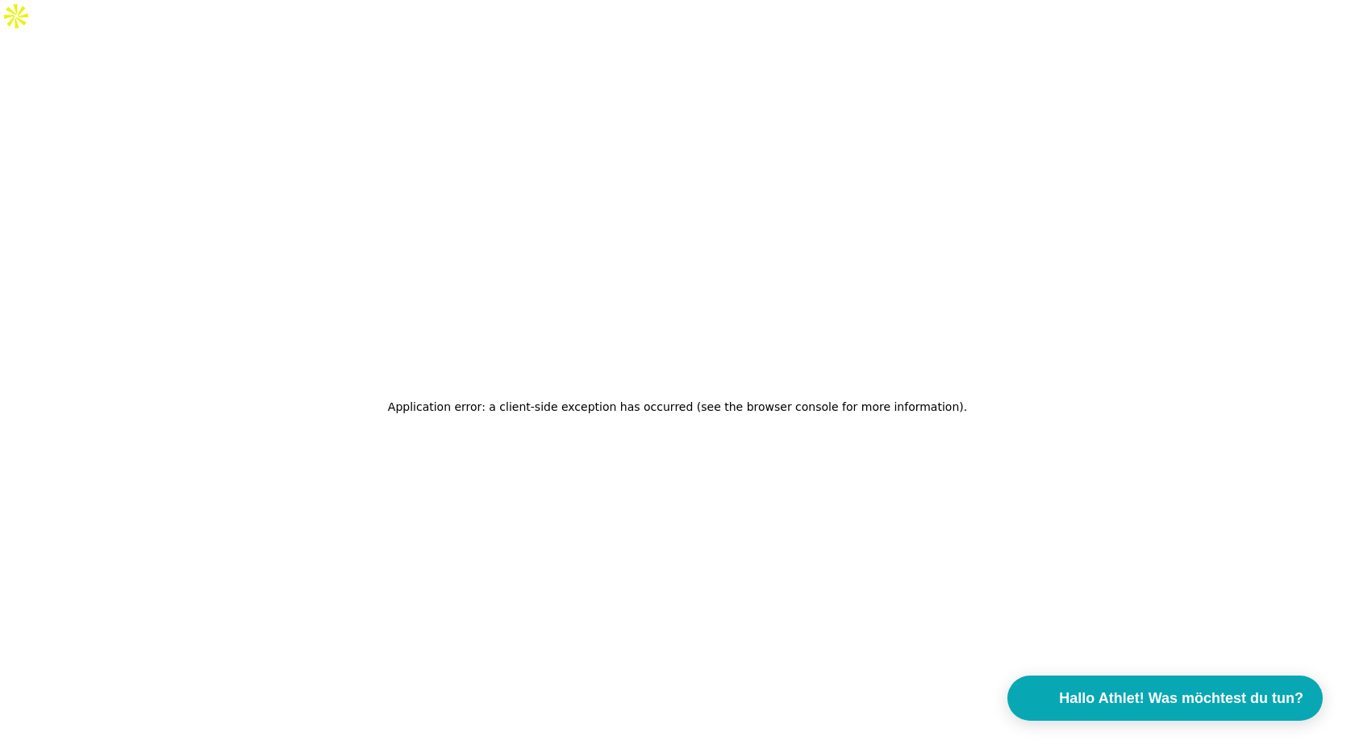
click at [581, 127] on div "Application error: a client-side exception has occurred (see the browser consol…" at bounding box center [677, 406] width 1355 height 749
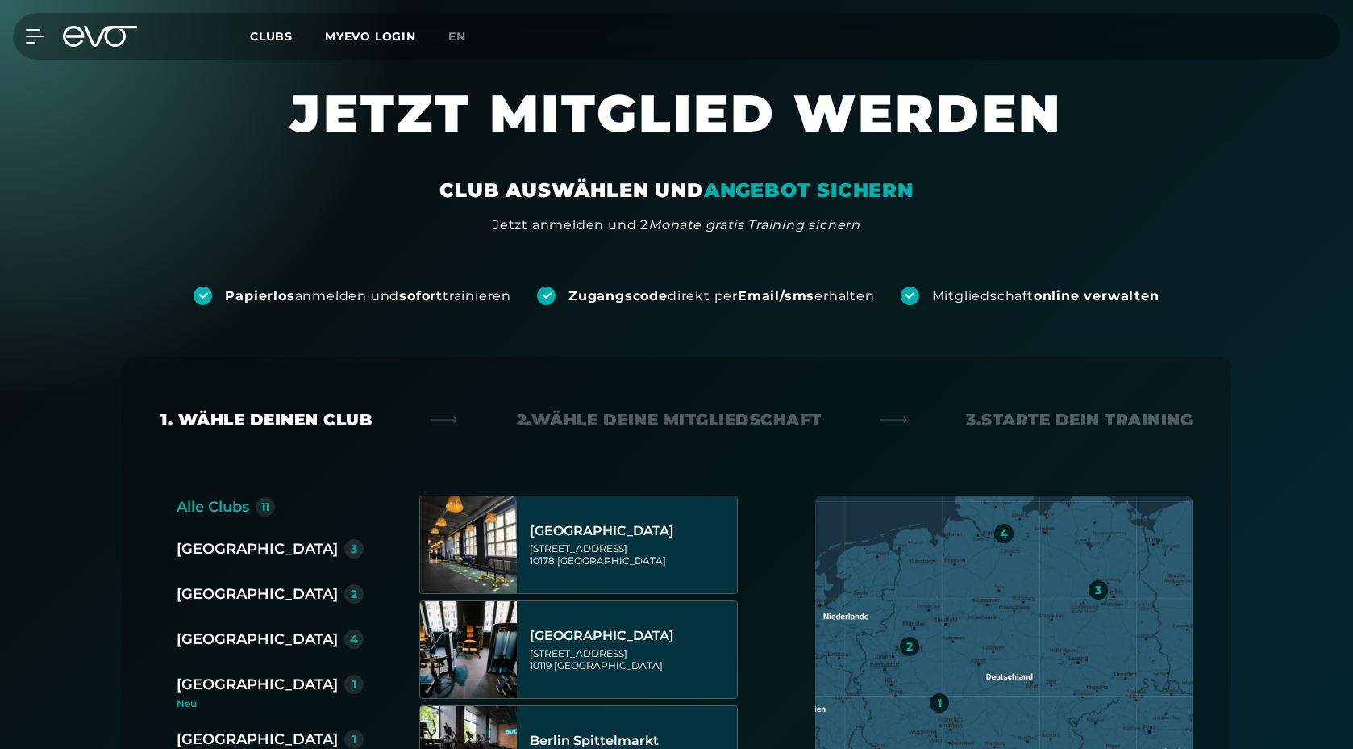
scroll to position [231, 0]
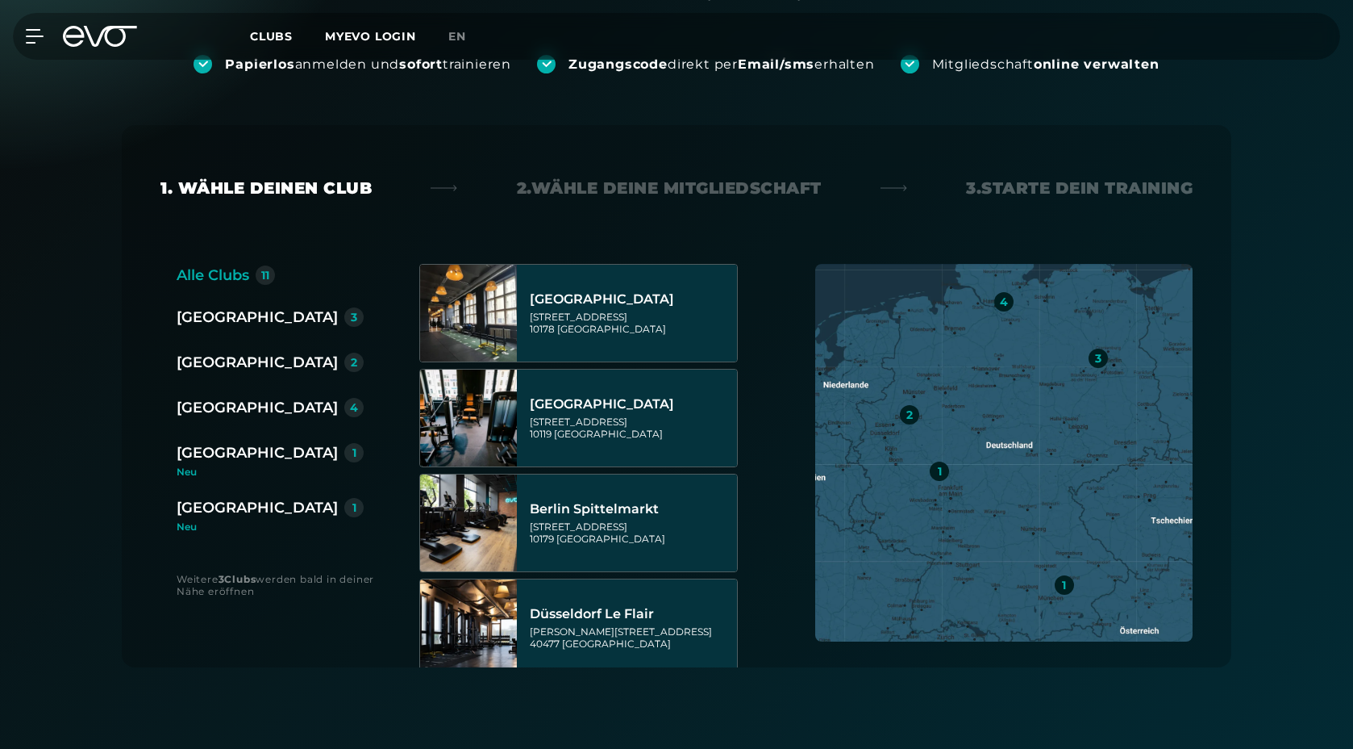
click at [344, 366] on div "2" at bounding box center [353, 361] width 19 height 19
click at [604, 697] on div "[GEOGRAPHIC_DATA] Unterbilk [STREET_ADDRESS]" at bounding box center [631, 732] width 202 height 71
